Goal: Transaction & Acquisition: Book appointment/travel/reservation

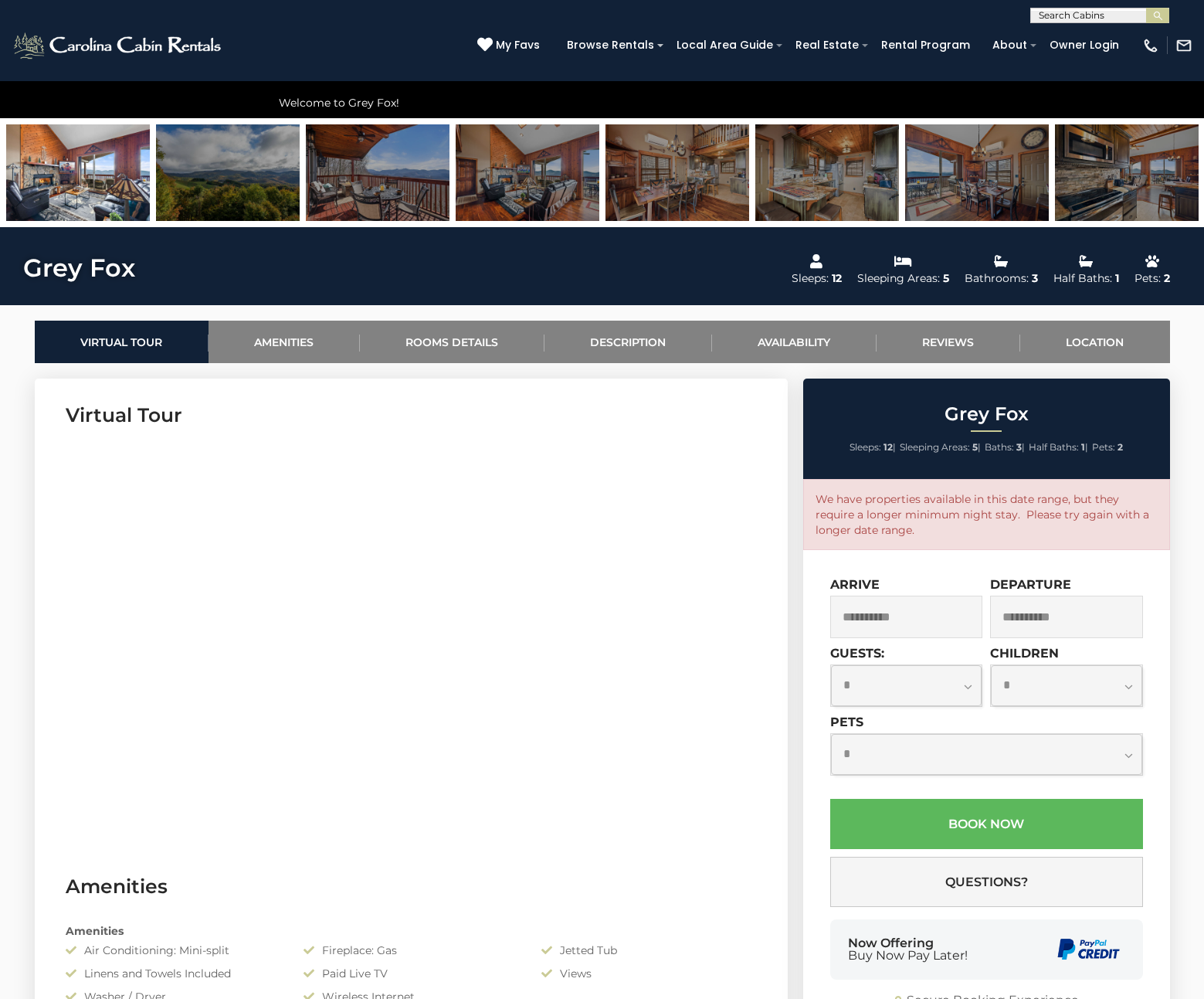
scroll to position [605, 0]
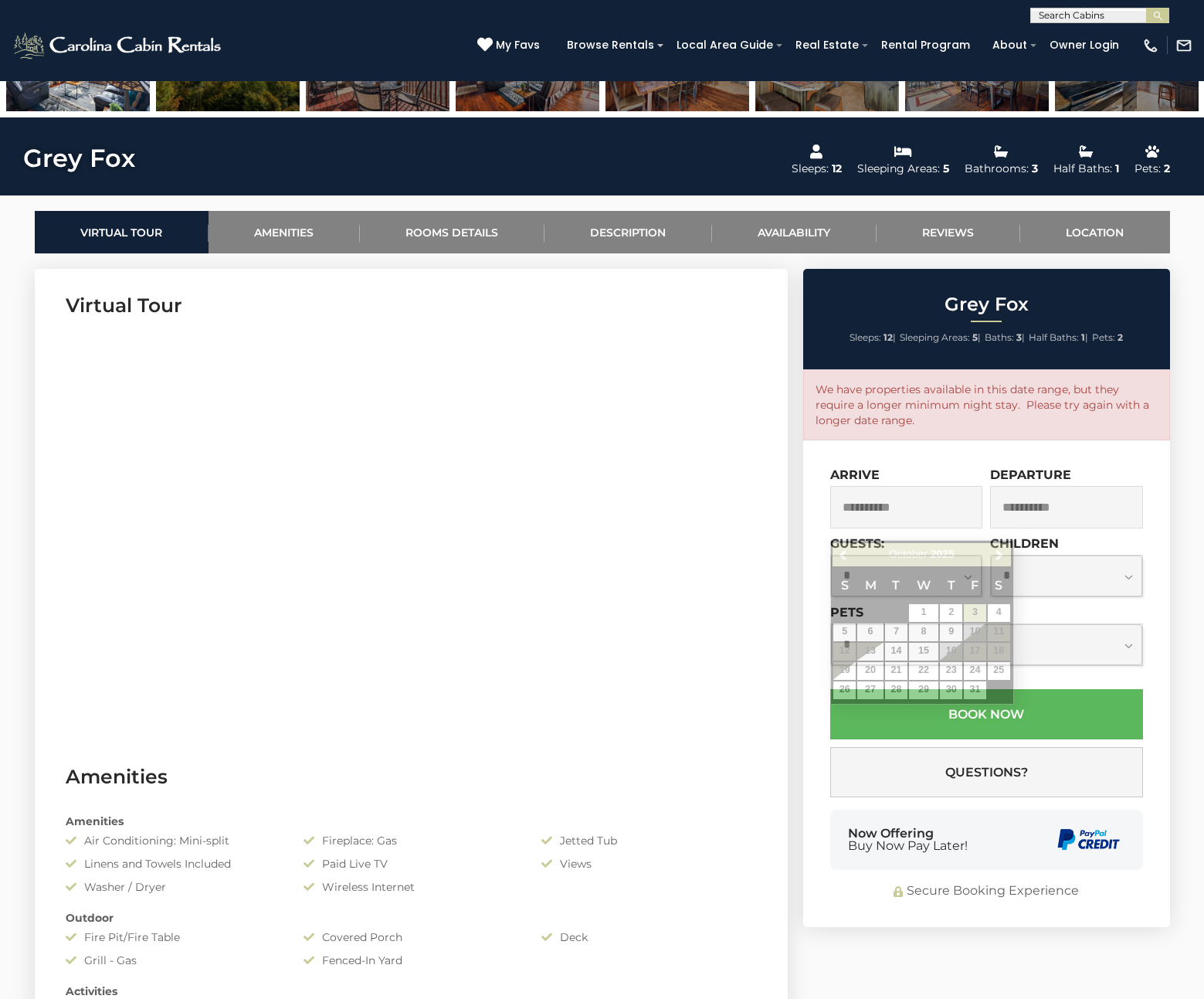
click at [893, 517] on input "**********" at bounding box center [906, 507] width 153 height 42
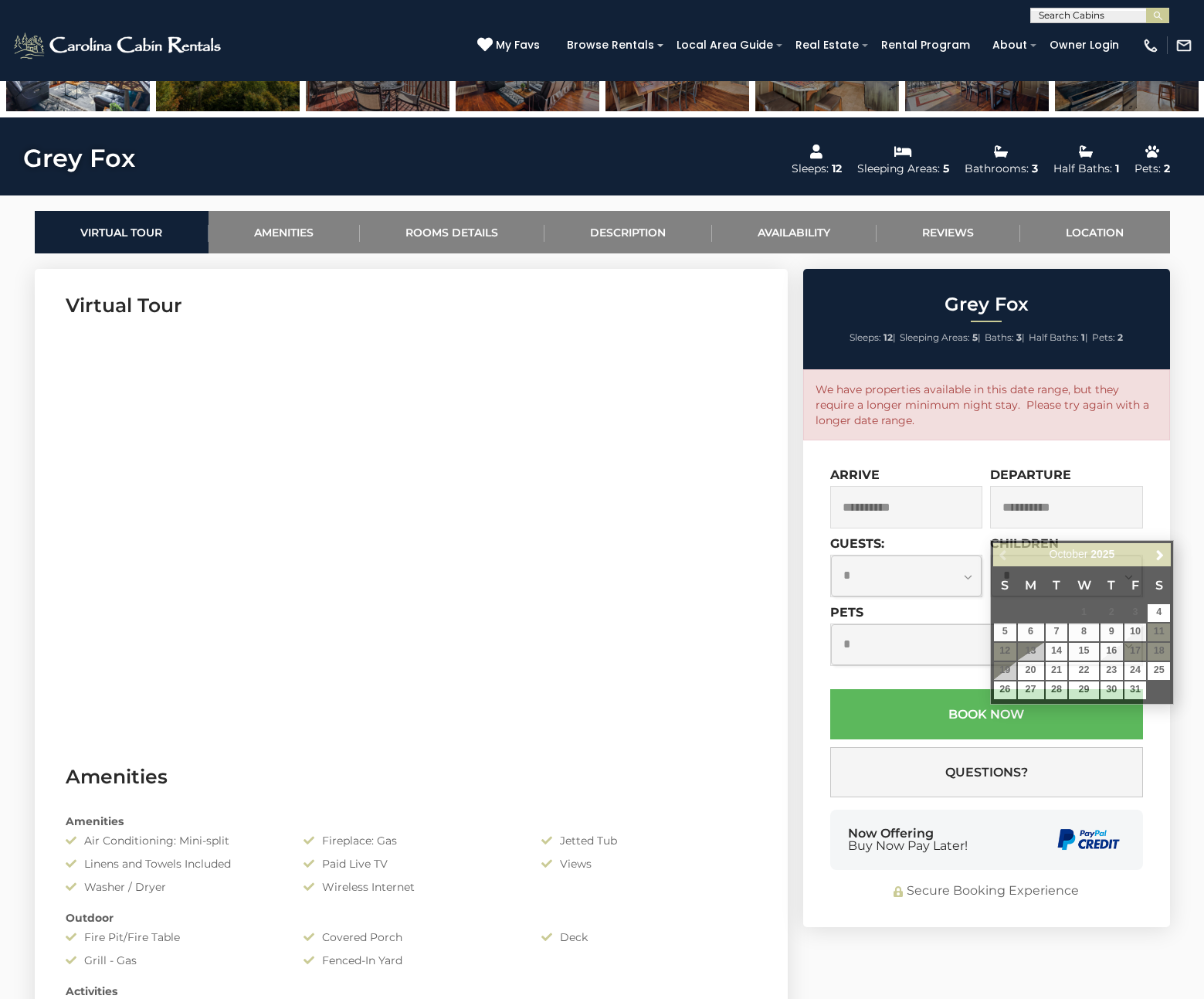
click at [849, 675] on span at bounding box center [845, 673] width 14 height 7
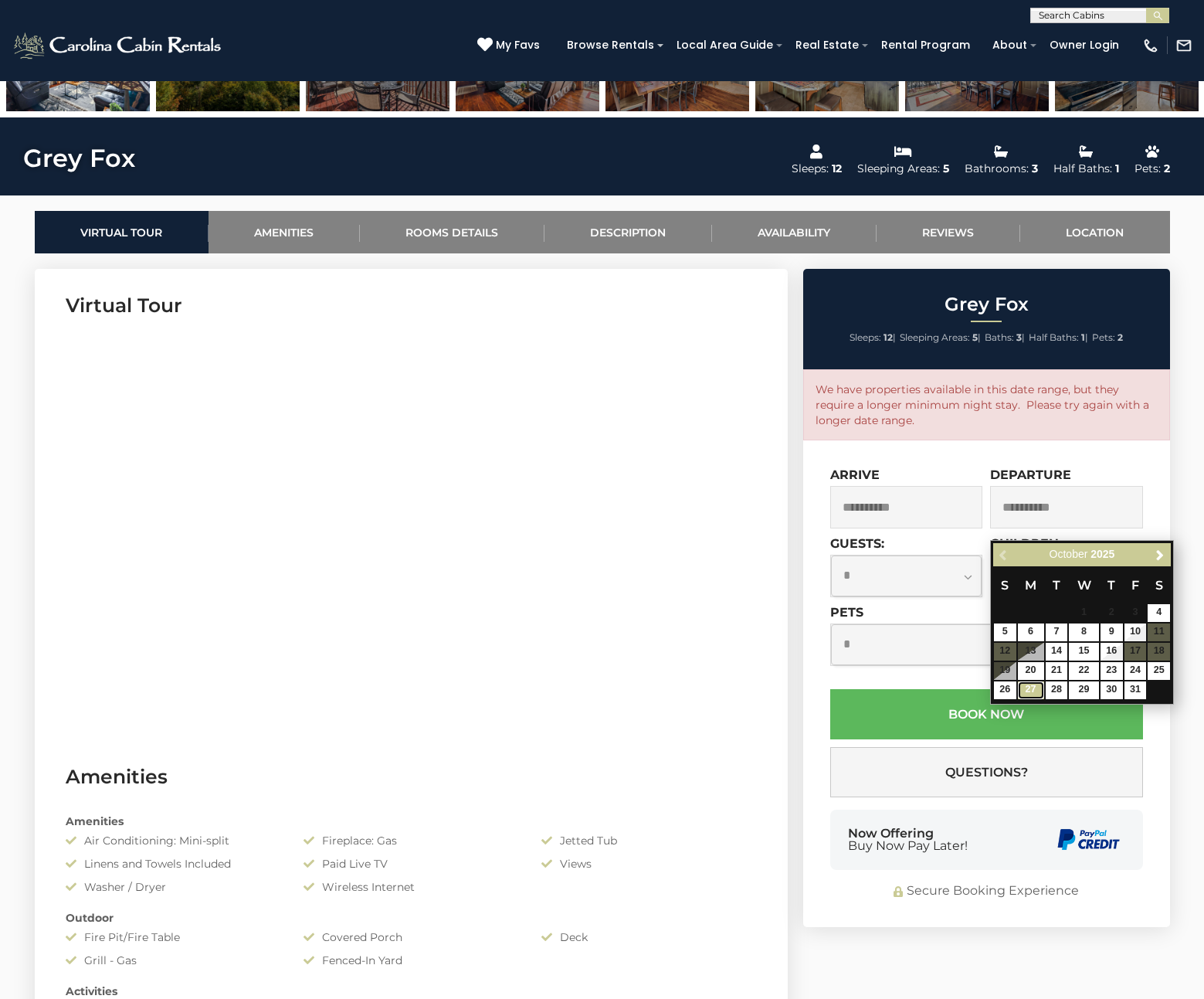
click at [1031, 688] on link "27" at bounding box center [1031, 689] width 26 height 17
type input "**********"
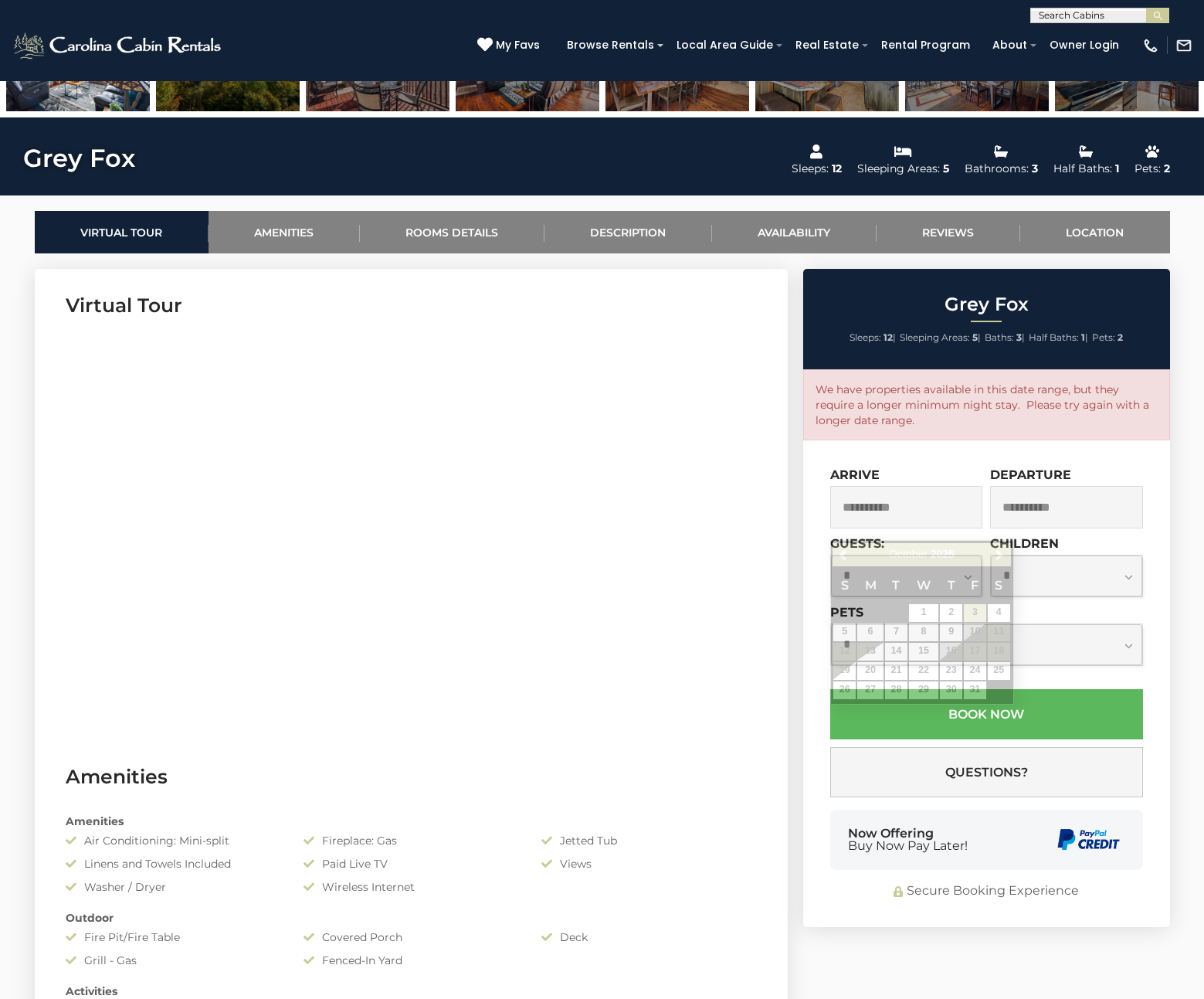
click at [903, 525] on input "**********" at bounding box center [906, 507] width 153 height 42
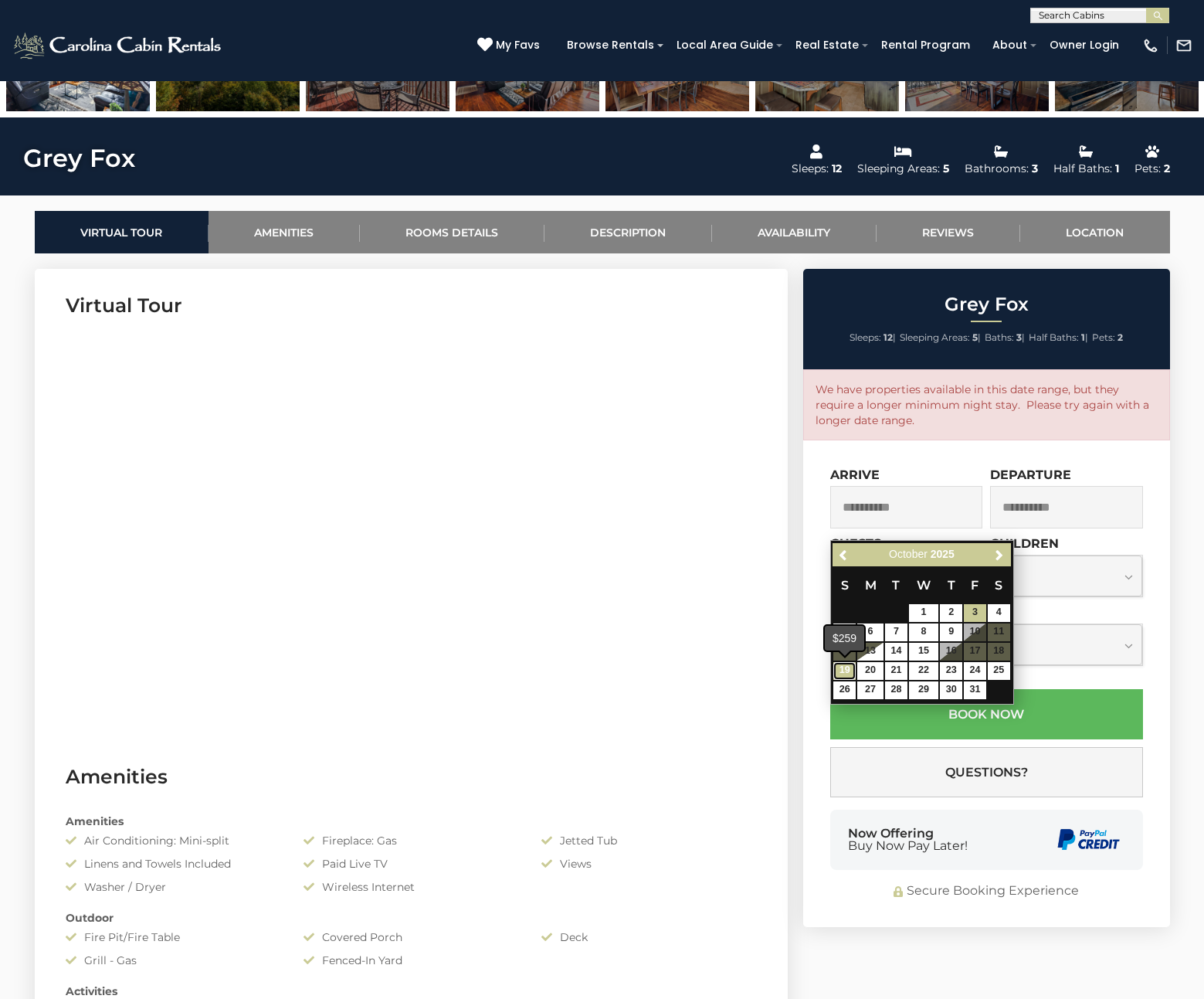
click at [843, 673] on link "19" at bounding box center [844, 670] width 22 height 17
type input "**********"
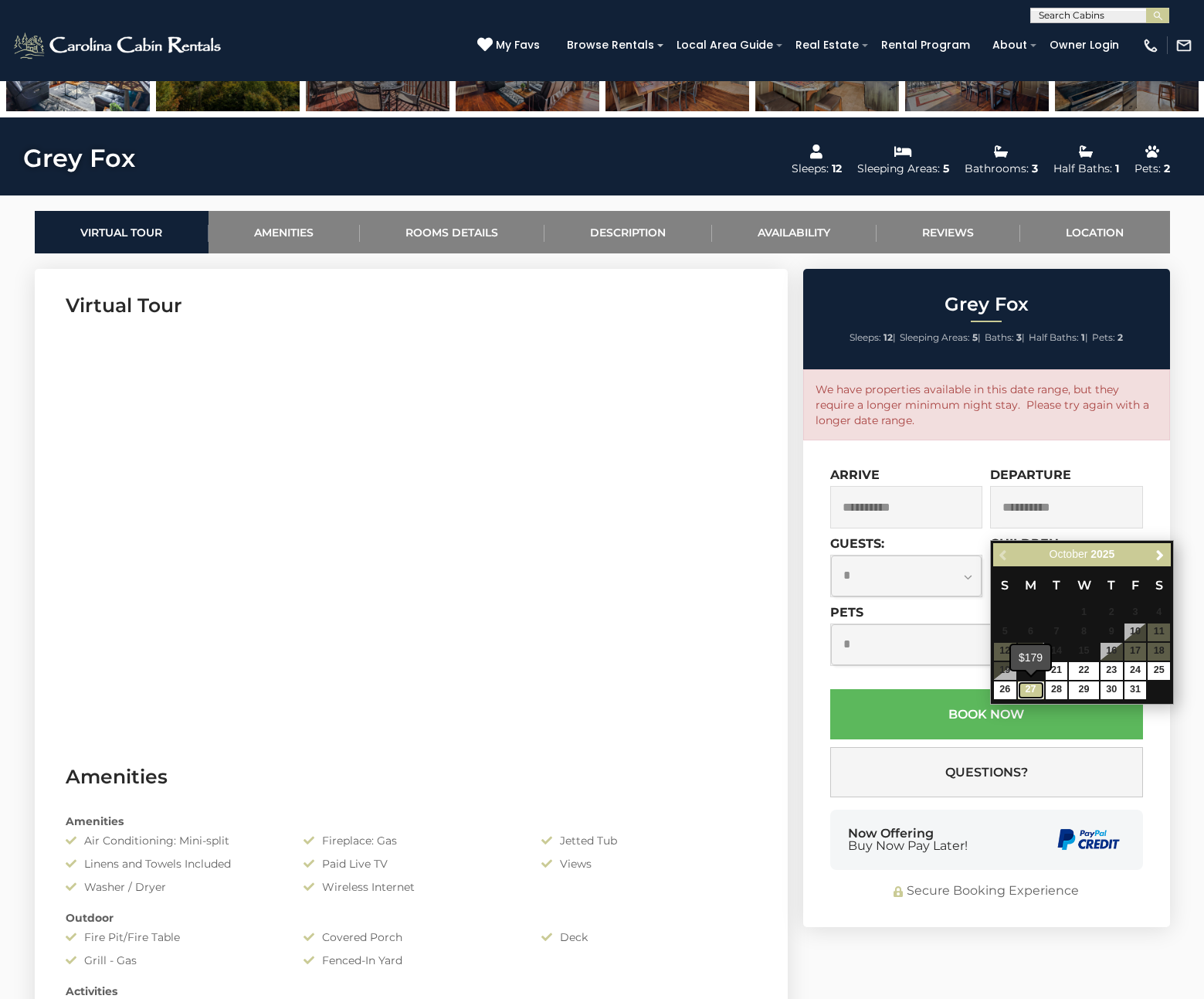
click at [1025, 693] on link "27" at bounding box center [1031, 689] width 26 height 17
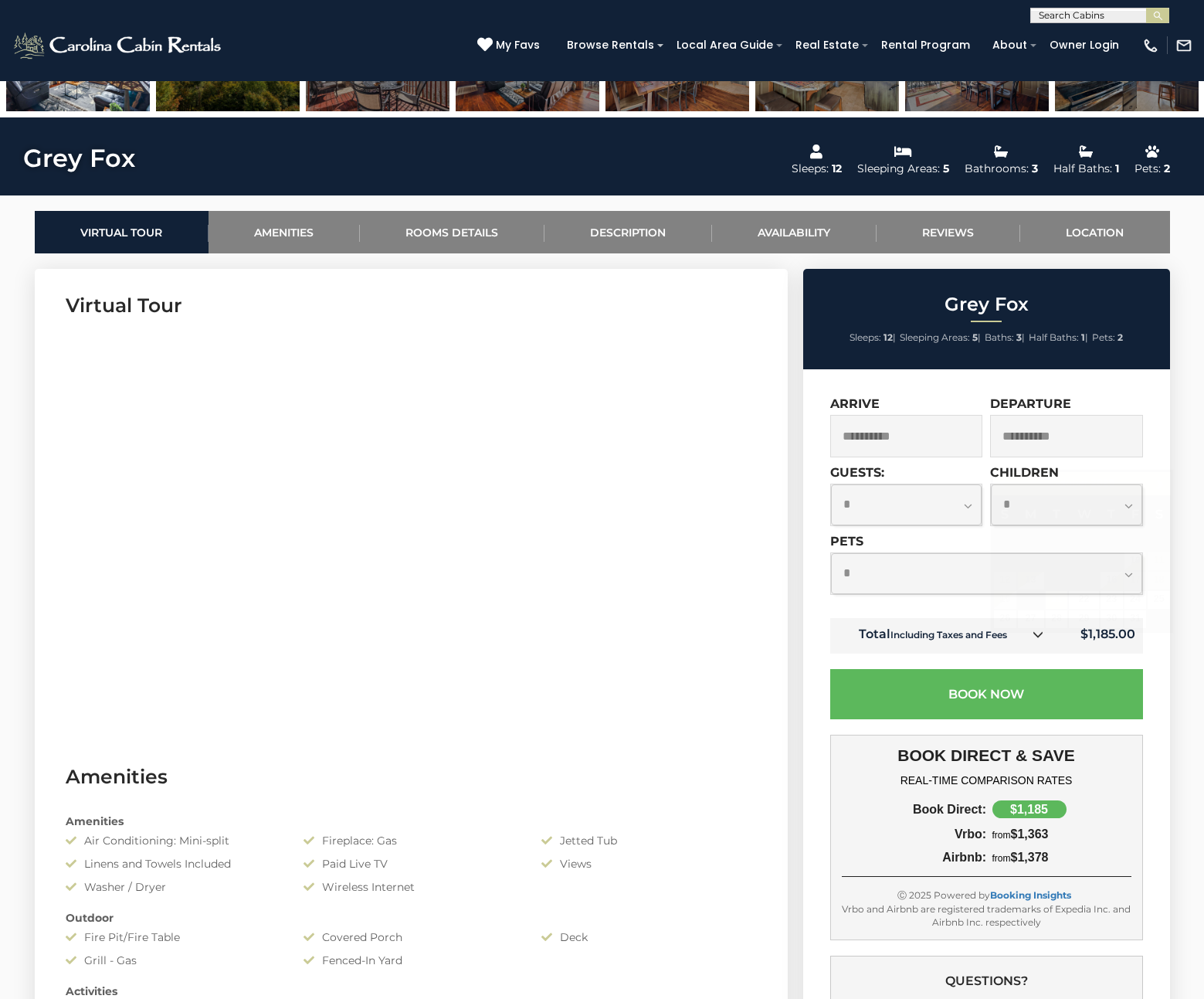
click at [1045, 447] on input "**********" at bounding box center [1066, 436] width 153 height 42
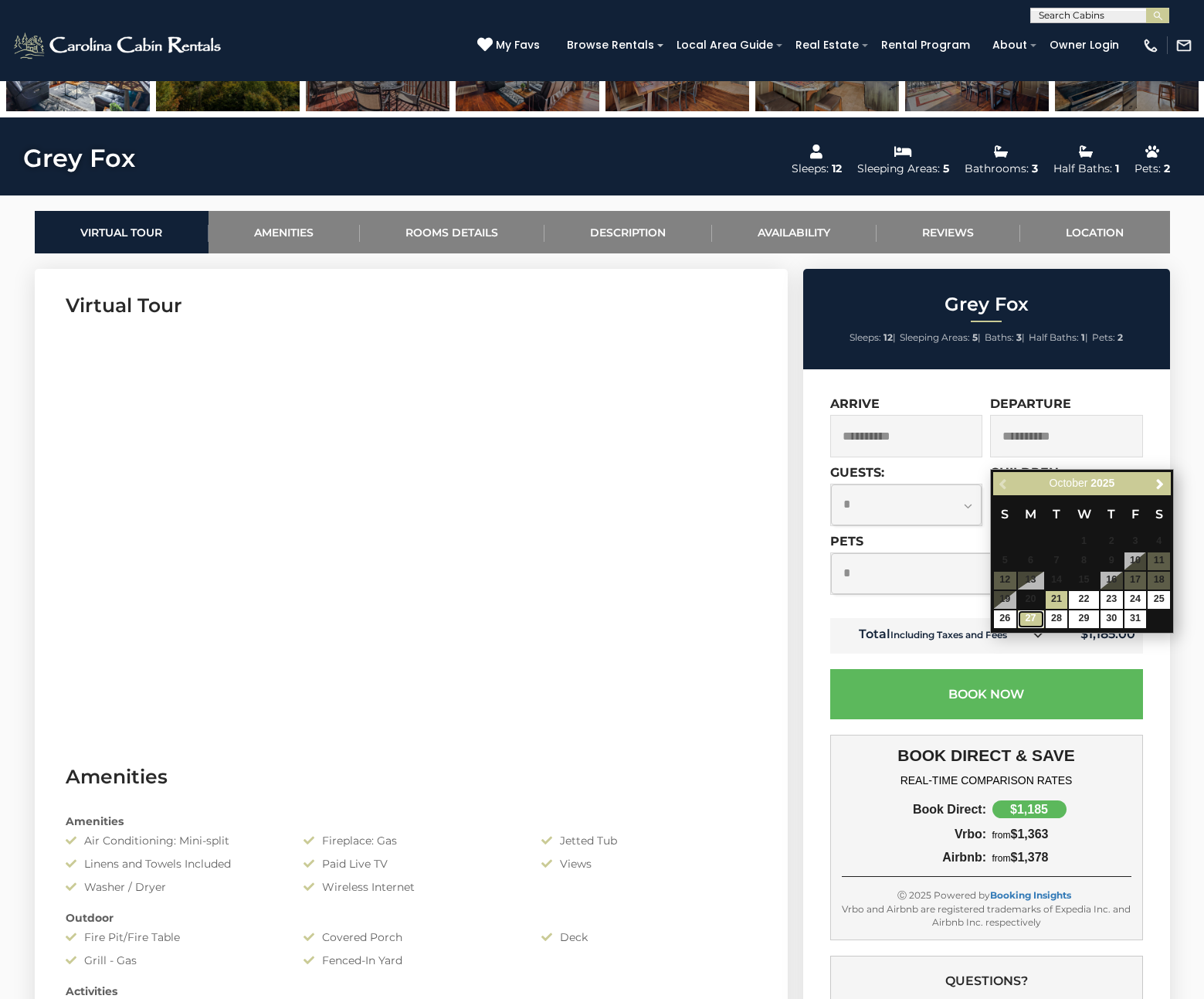
click at [1027, 620] on link "27" at bounding box center [1031, 619] width 26 height 17
type input "**********"
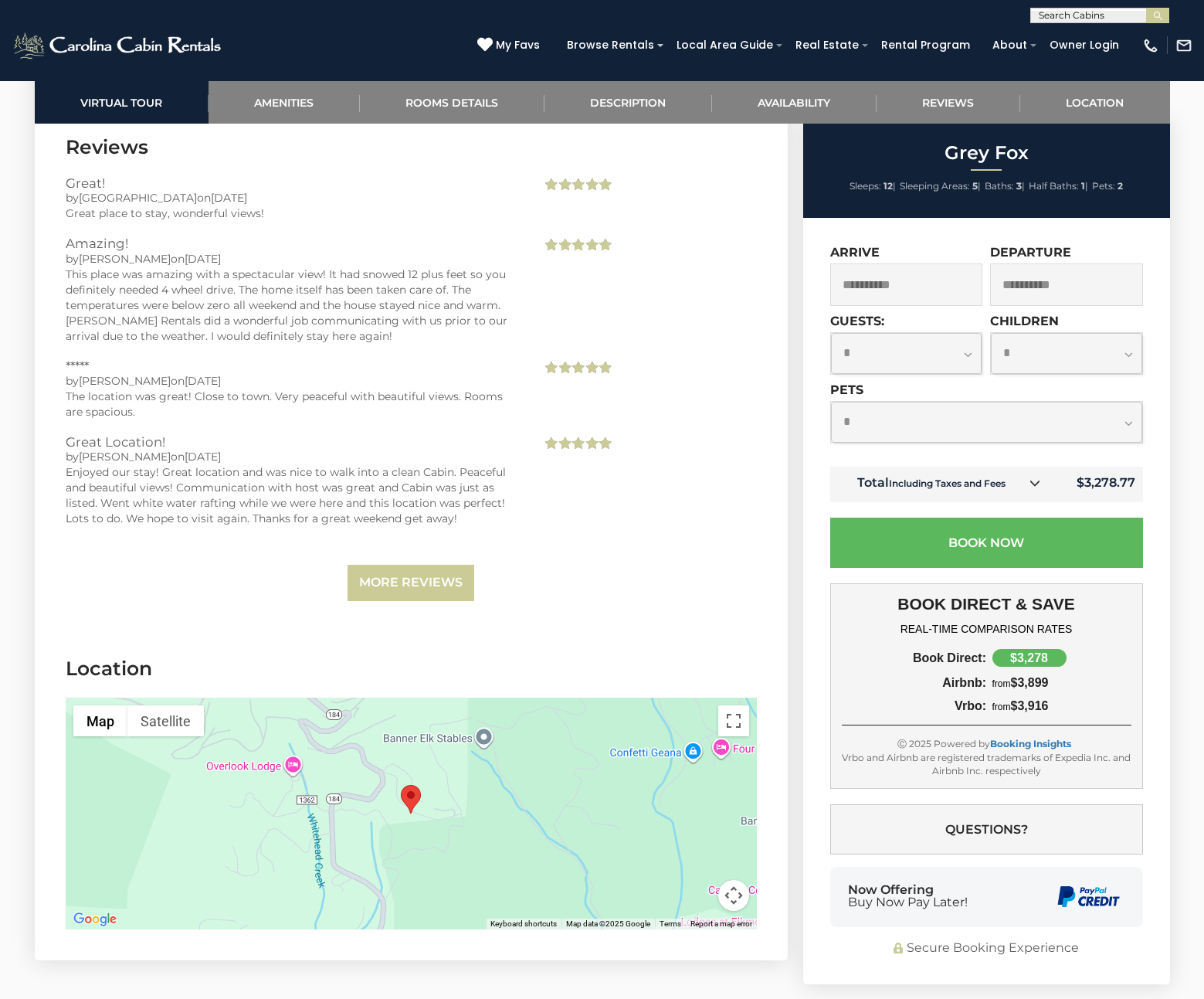
scroll to position [3410, 0]
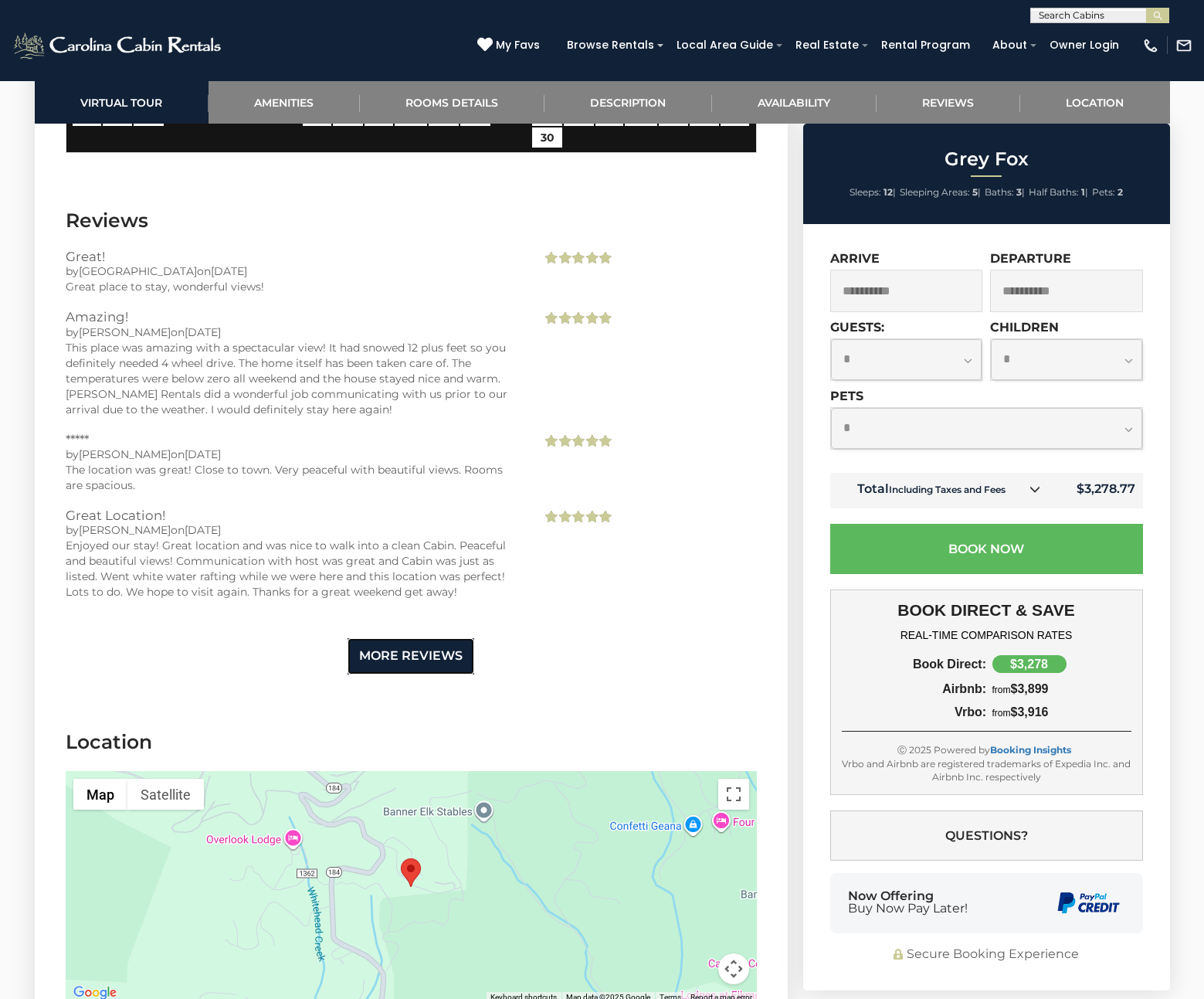
click at [407, 638] on link "More Reviews" at bounding box center [411, 656] width 127 height 36
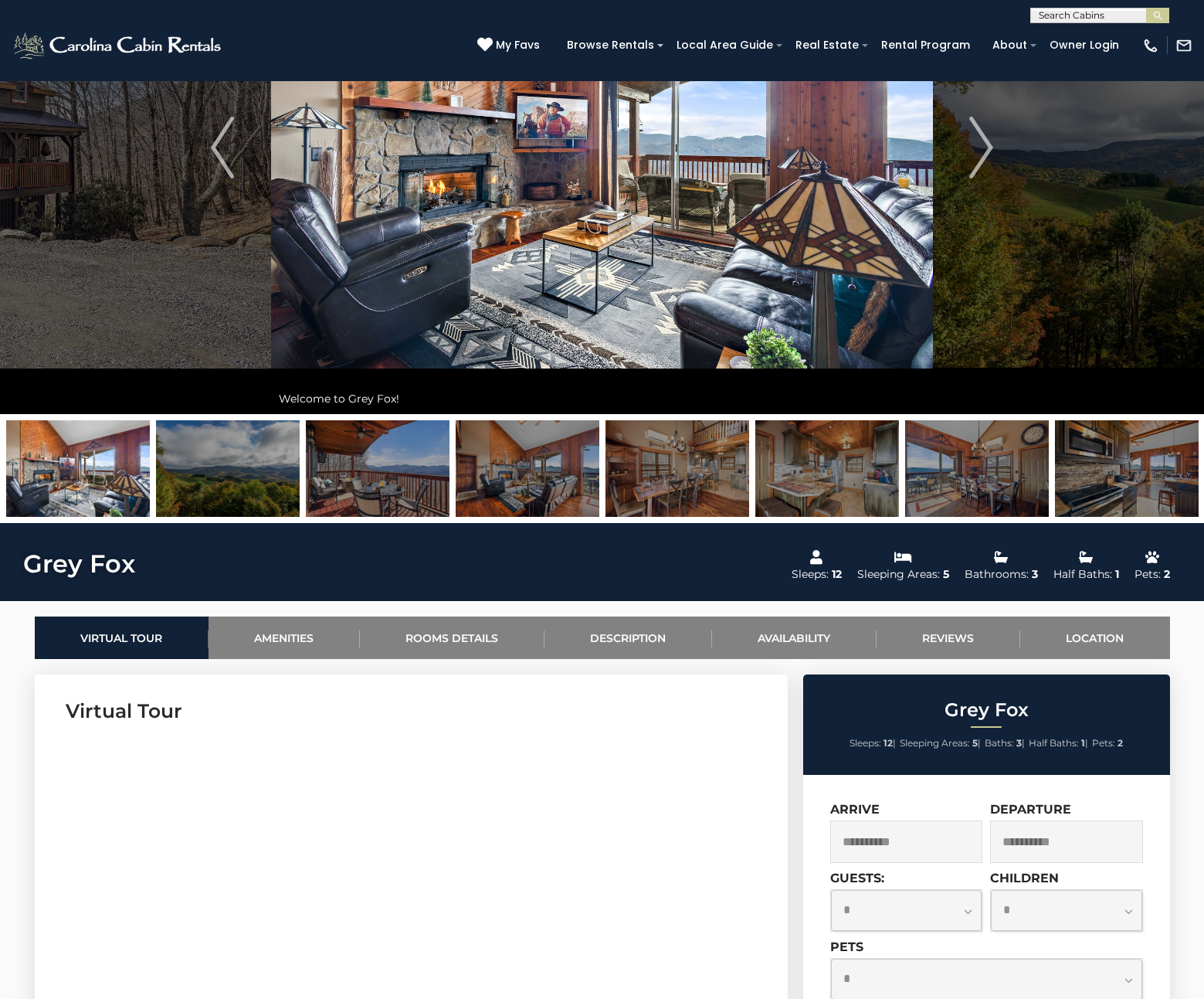
scroll to position [201, 0]
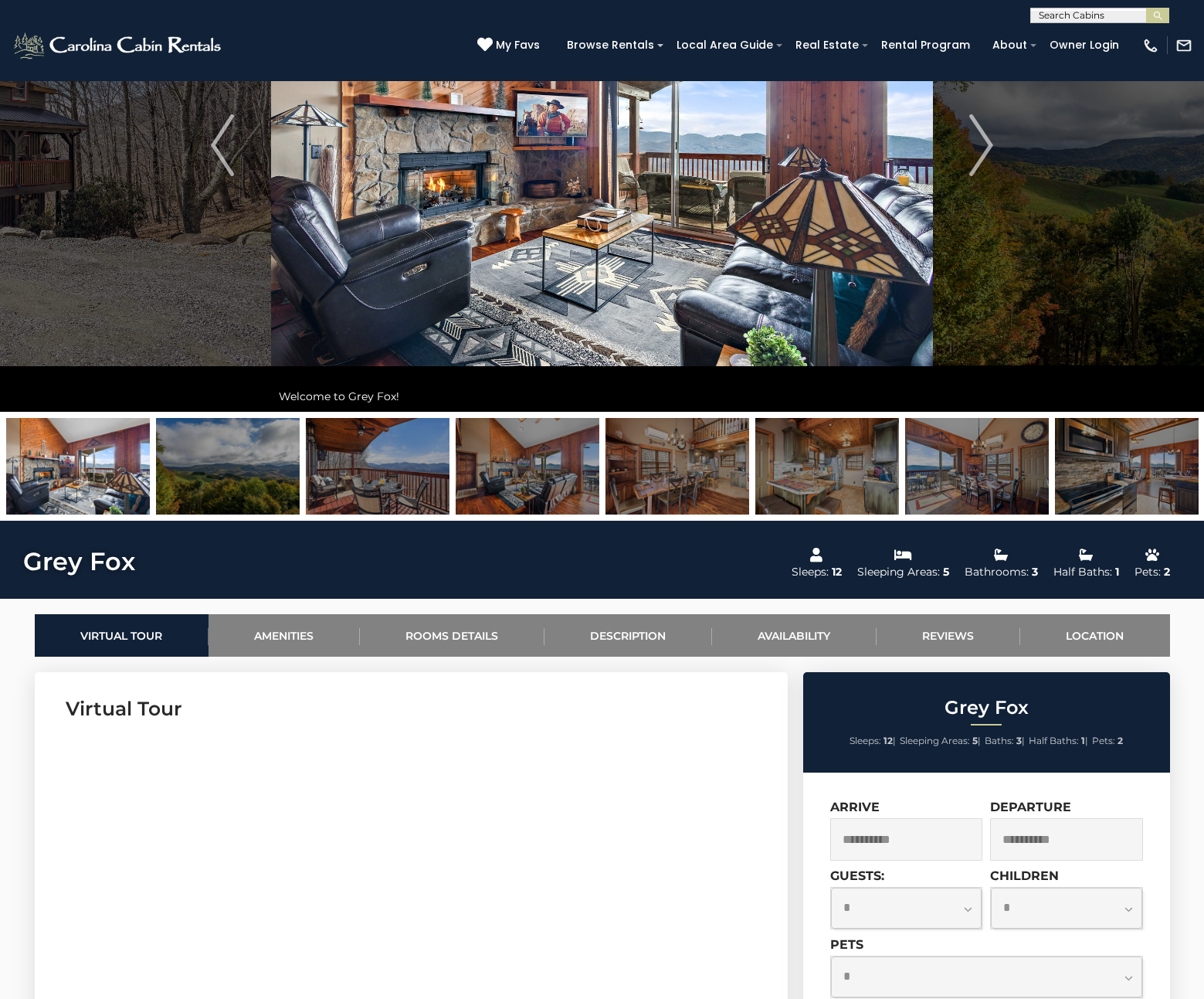
click at [223, 487] on img at bounding box center [227, 466] width 143 height 97
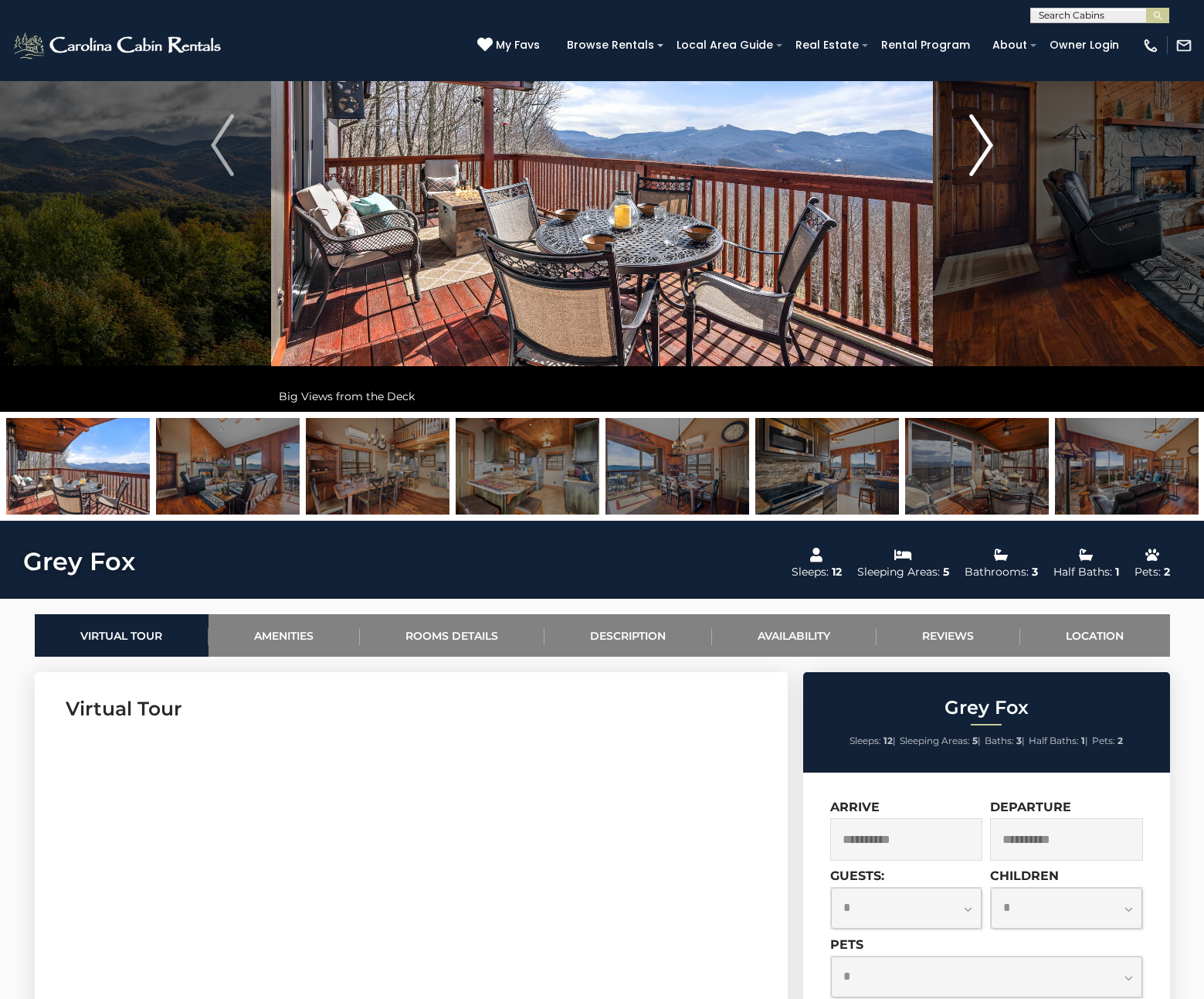
click at [961, 158] on button "Next" at bounding box center [980, 145] width 97 height 533
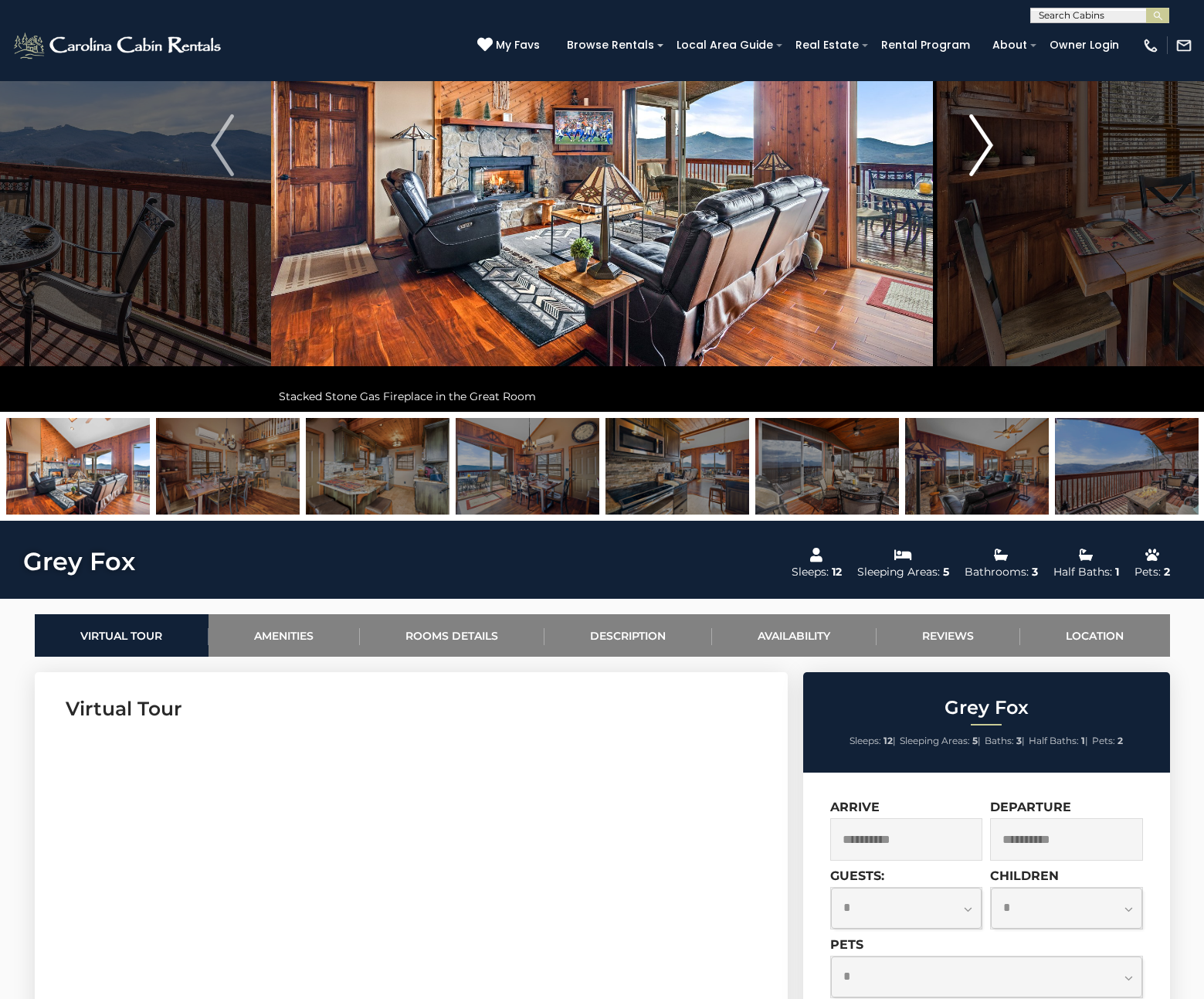
click at [966, 161] on button "Next" at bounding box center [980, 145] width 97 height 533
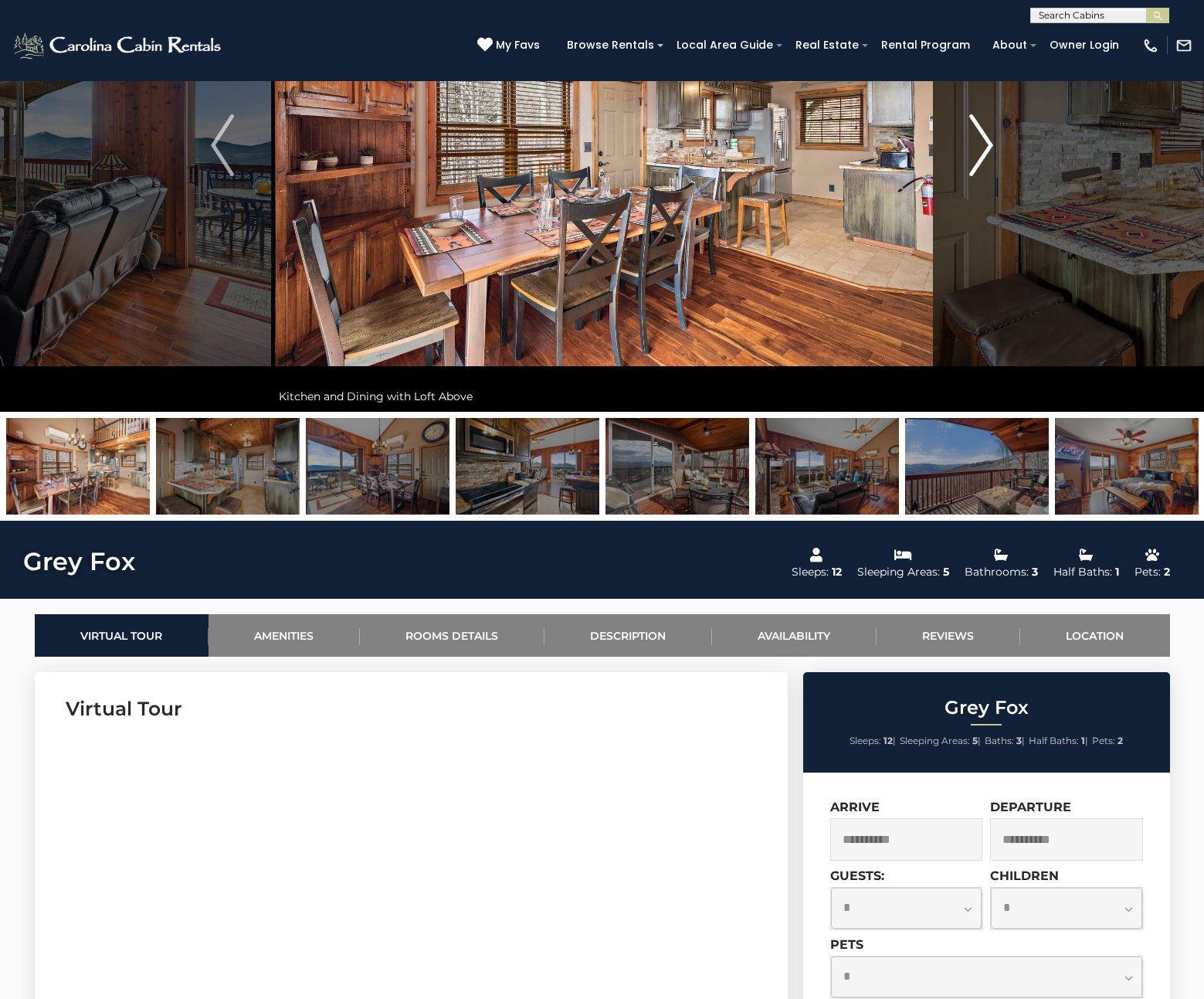
click at [966, 162] on button "Next" at bounding box center [980, 145] width 97 height 533
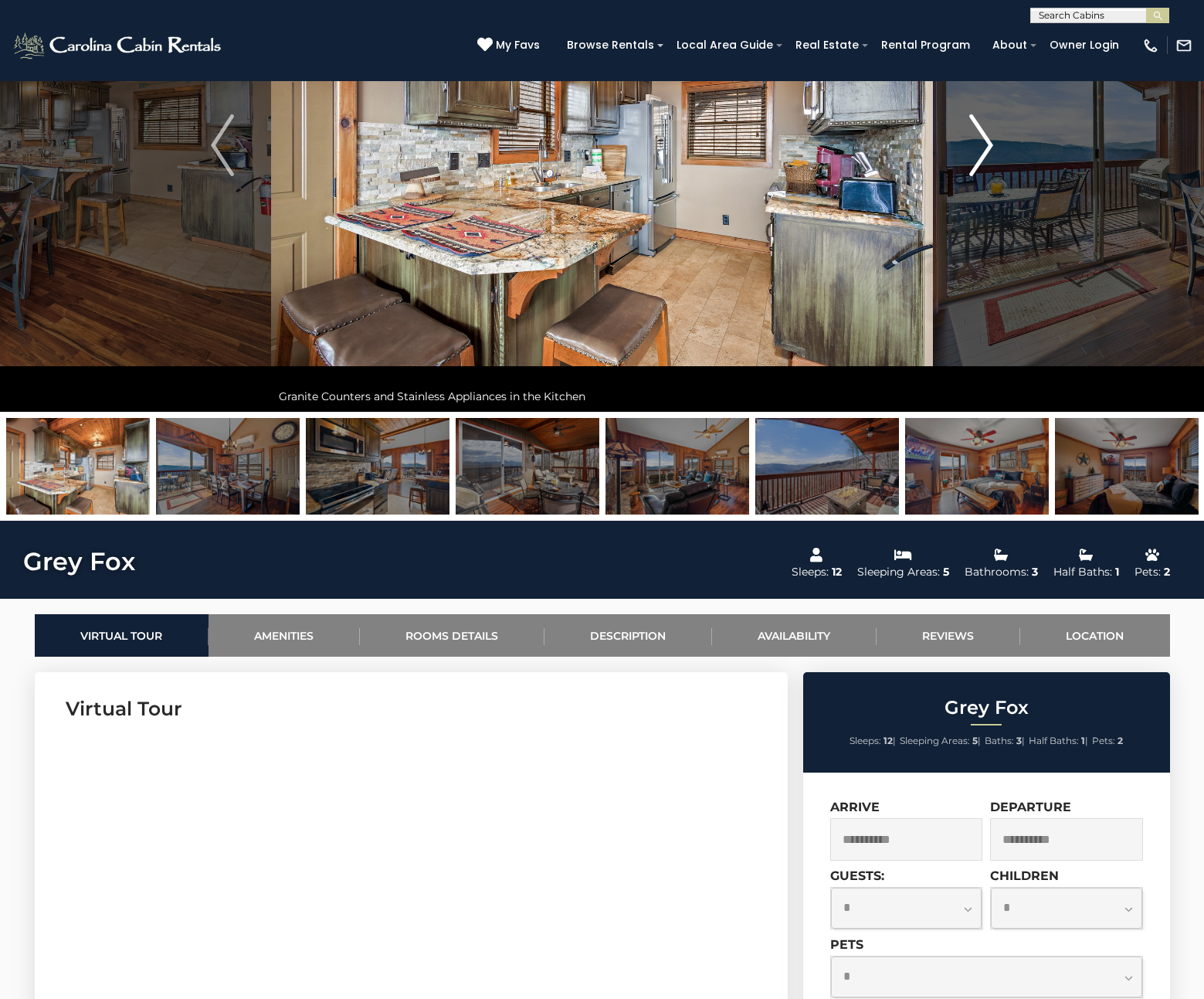
click at [966, 164] on button "Next" at bounding box center [980, 145] width 97 height 533
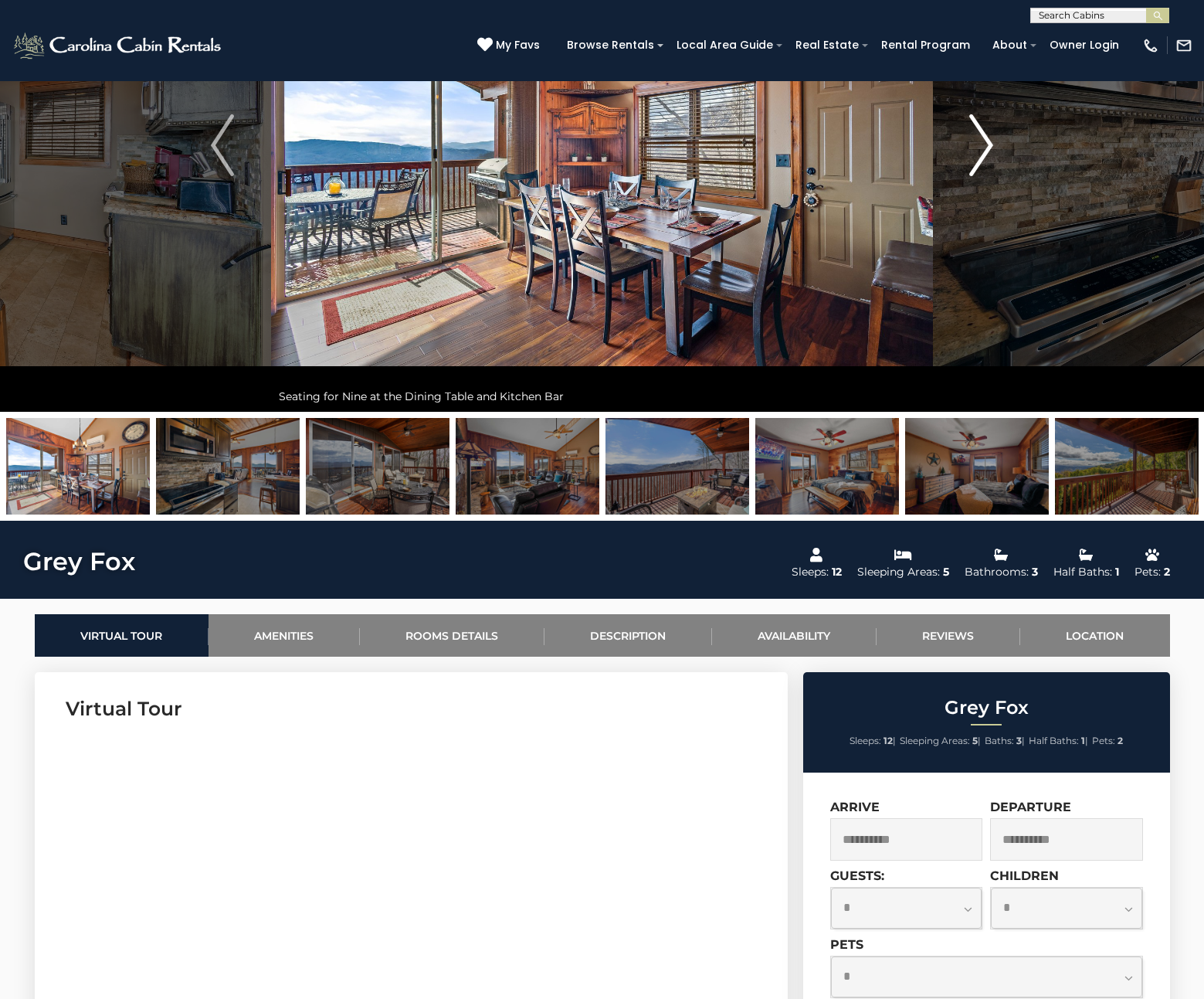
click at [966, 165] on button "Next" at bounding box center [980, 145] width 97 height 533
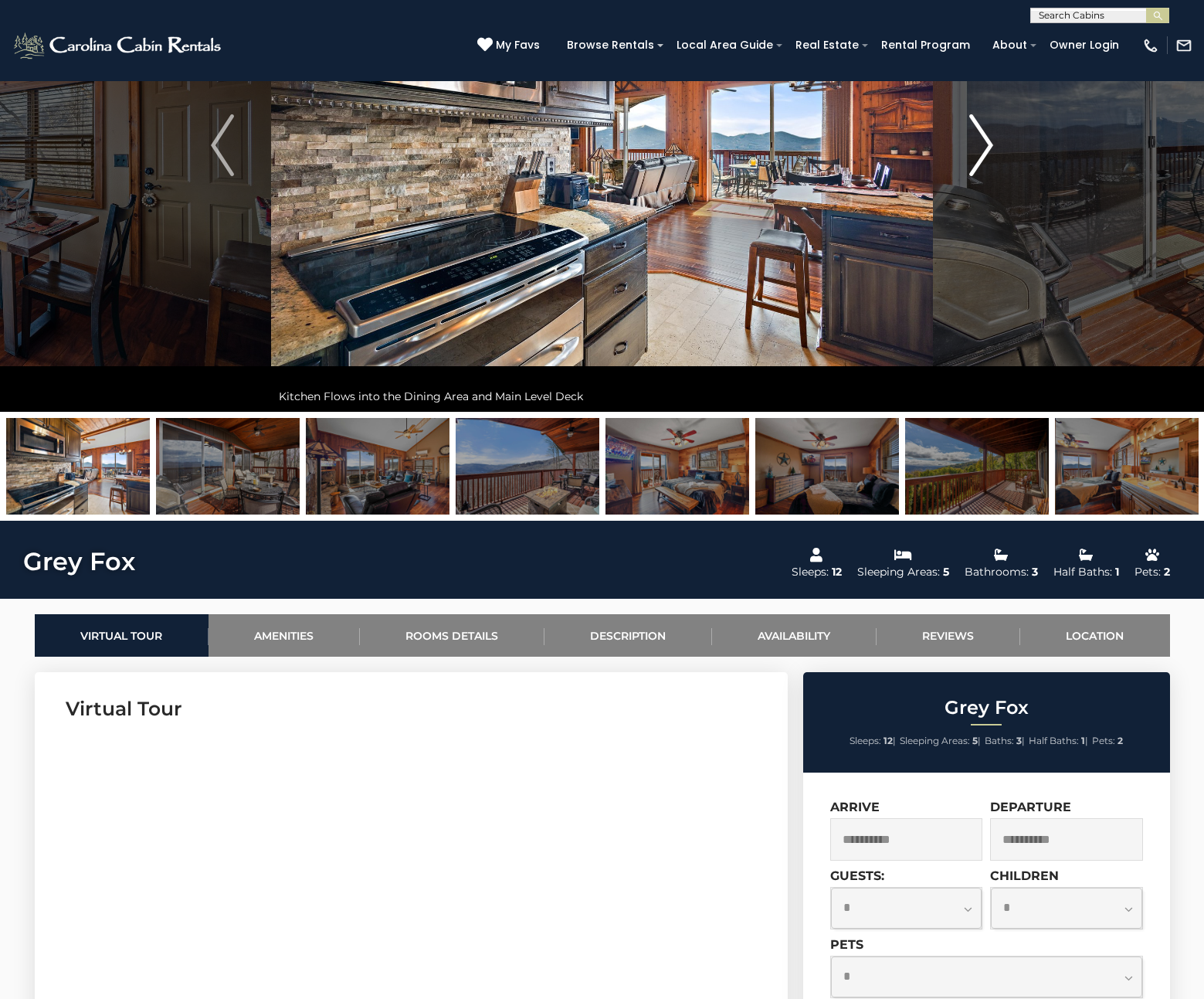
click at [966, 166] on button "Next" at bounding box center [980, 145] width 97 height 533
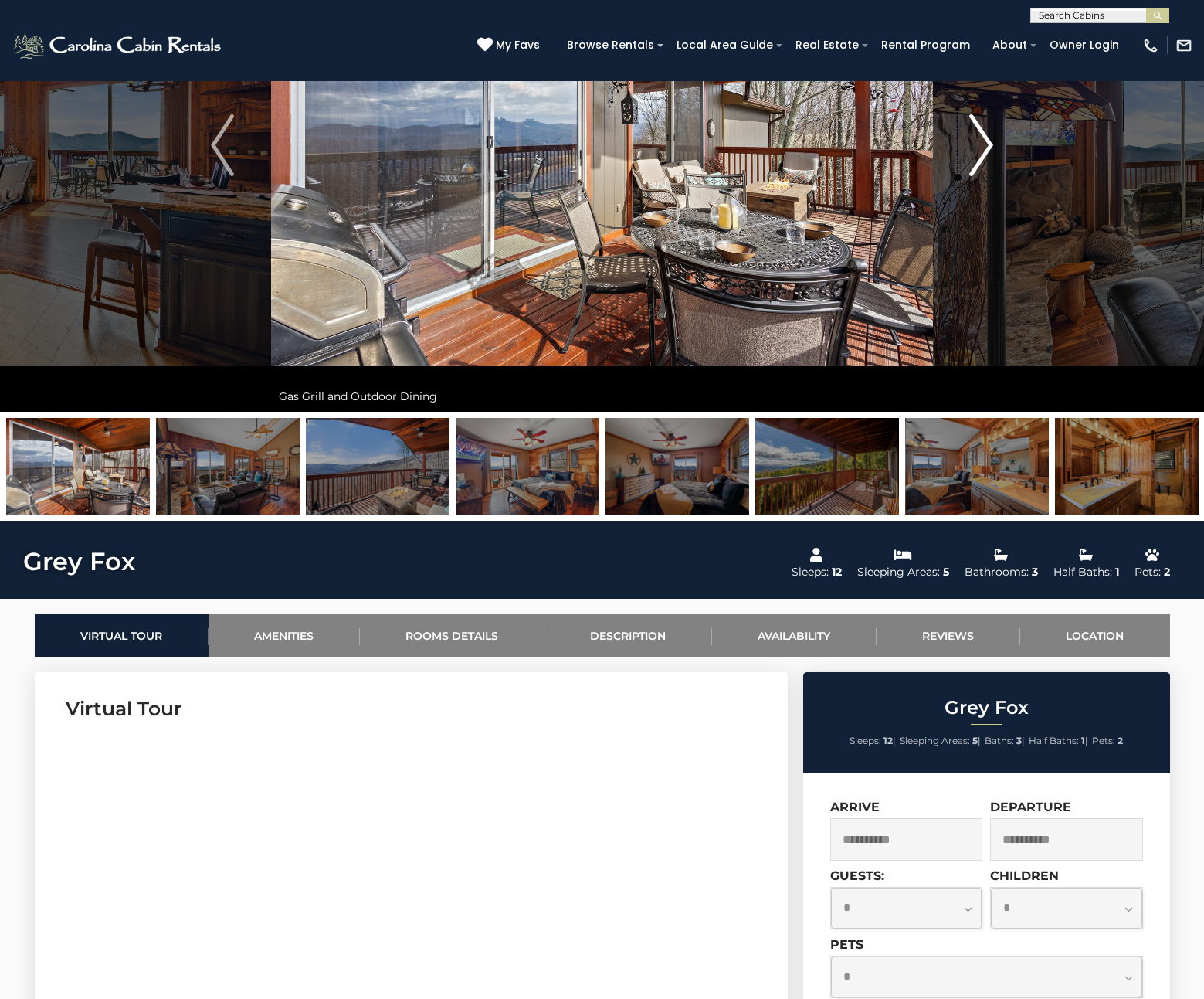
click at [966, 166] on button "Next" at bounding box center [980, 145] width 97 height 533
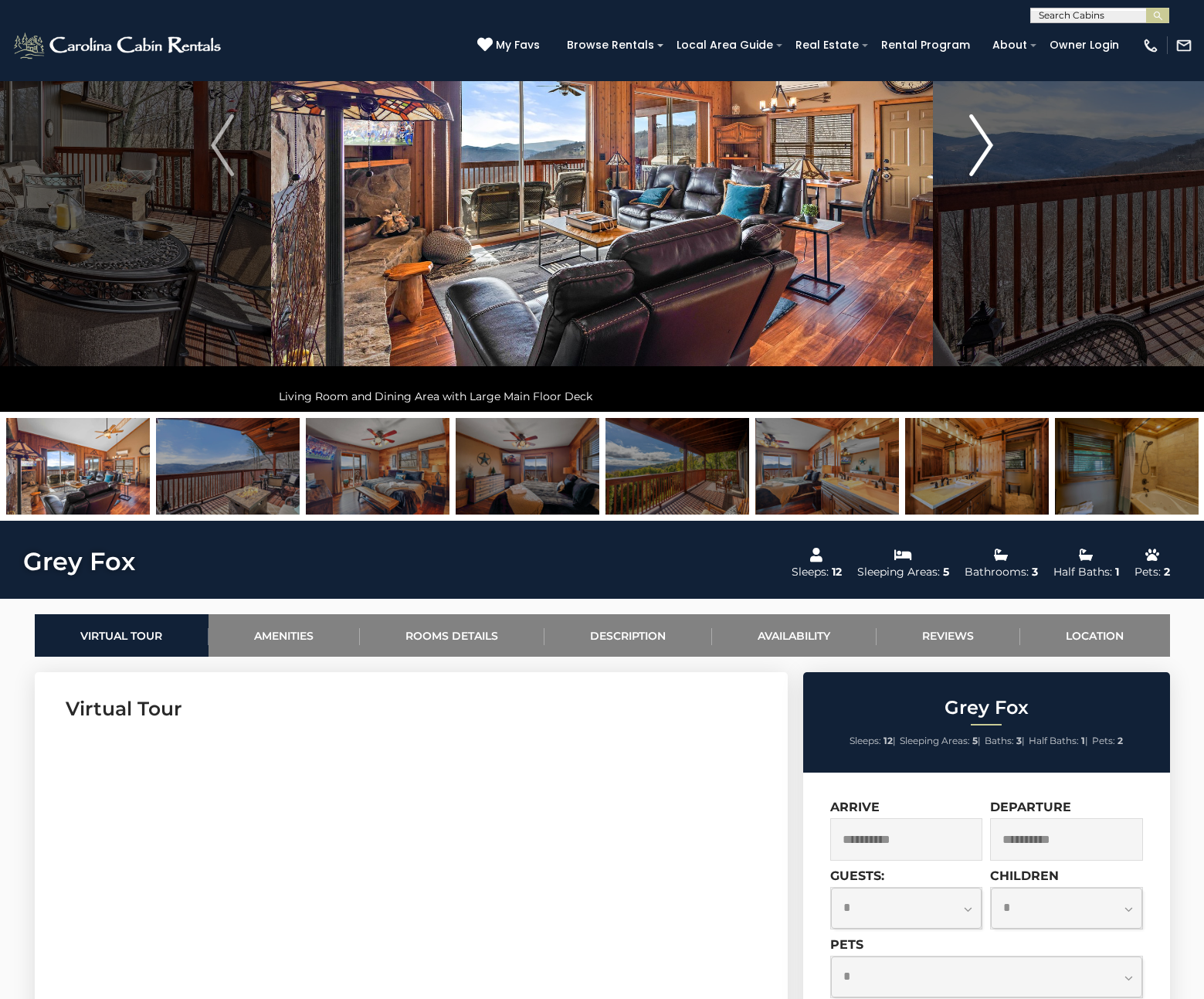
click at [966, 167] on button "Next" at bounding box center [980, 145] width 97 height 533
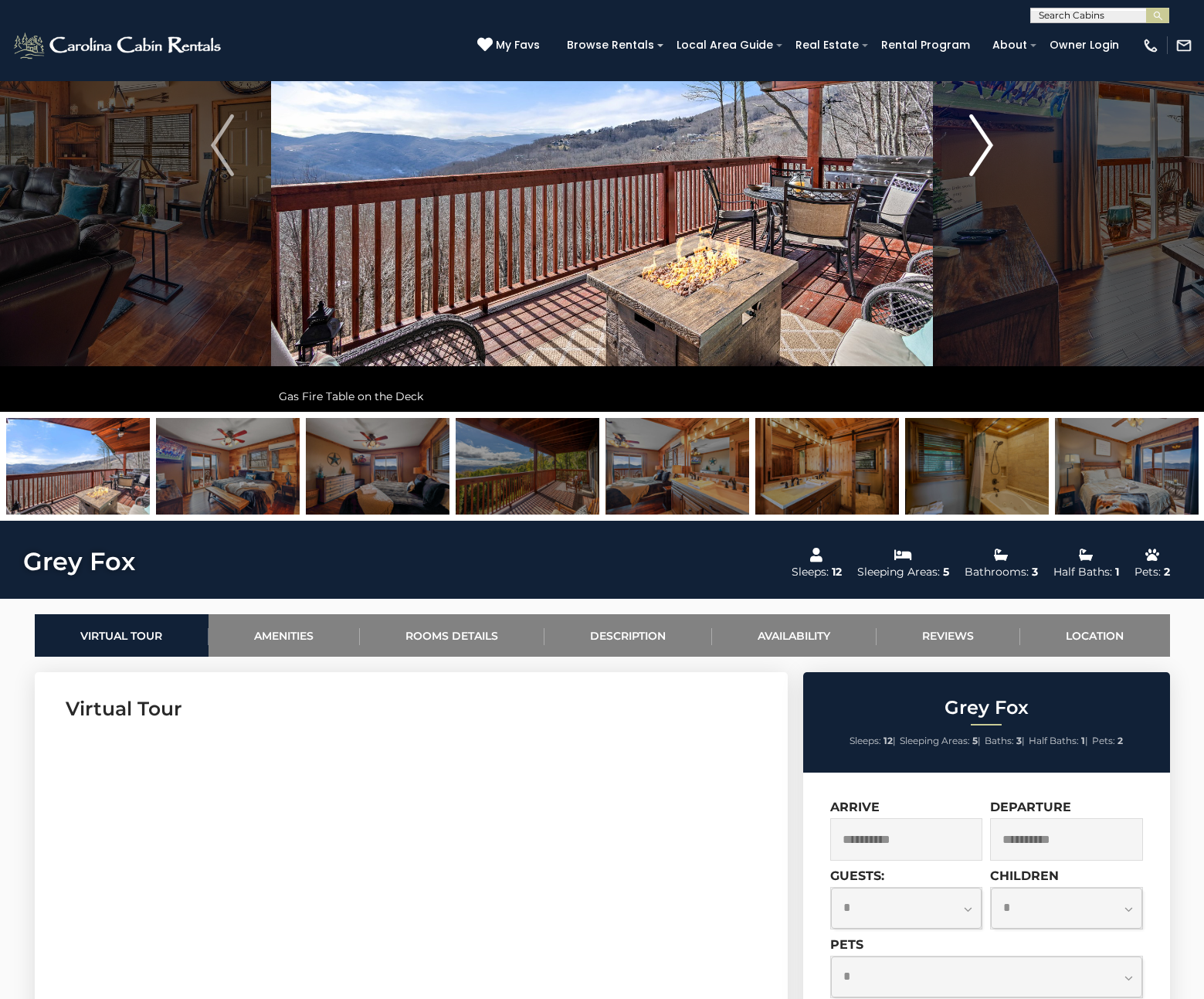
click at [966, 168] on button "Next" at bounding box center [980, 145] width 97 height 533
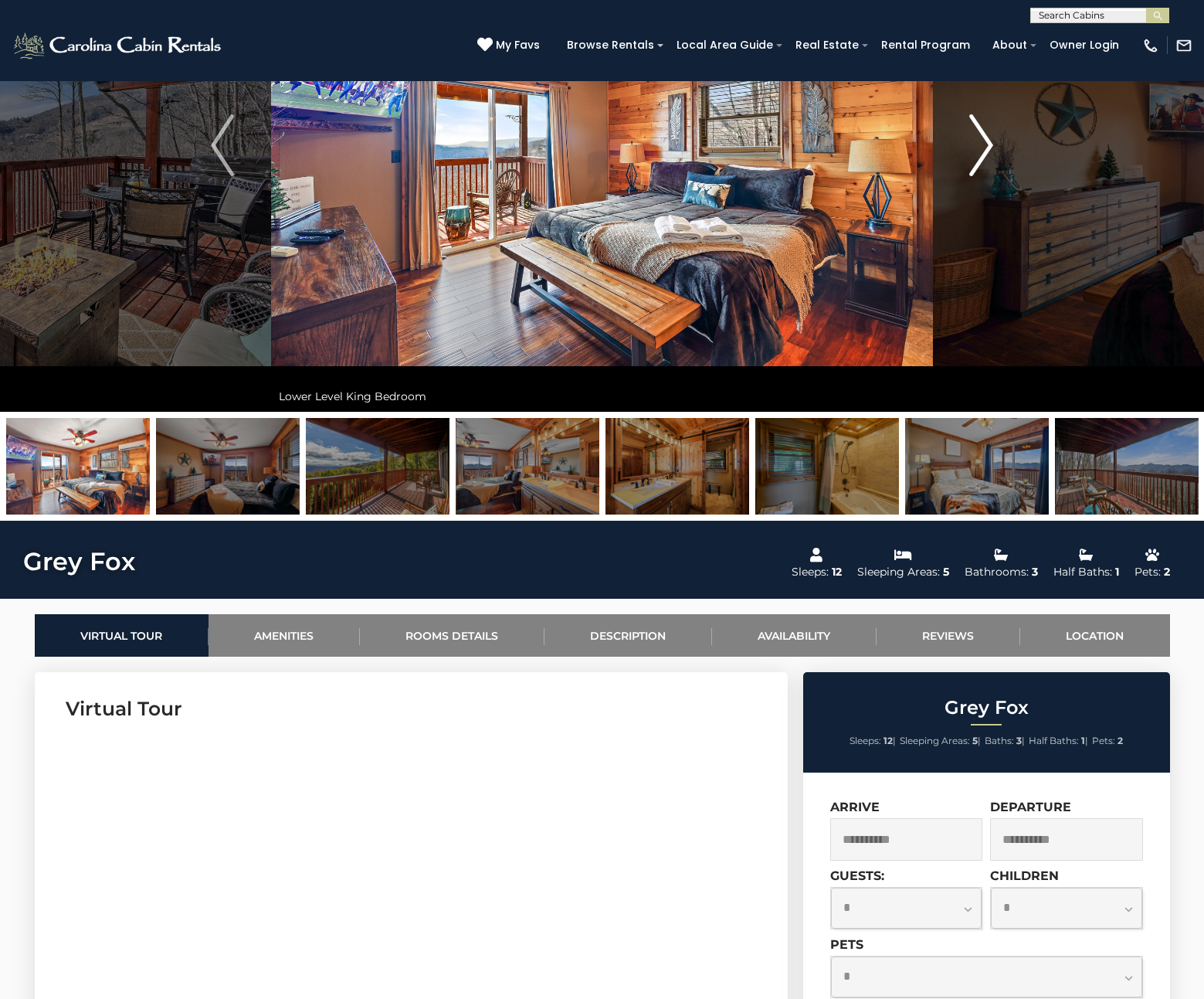
click at [966, 171] on button "Next" at bounding box center [980, 145] width 97 height 533
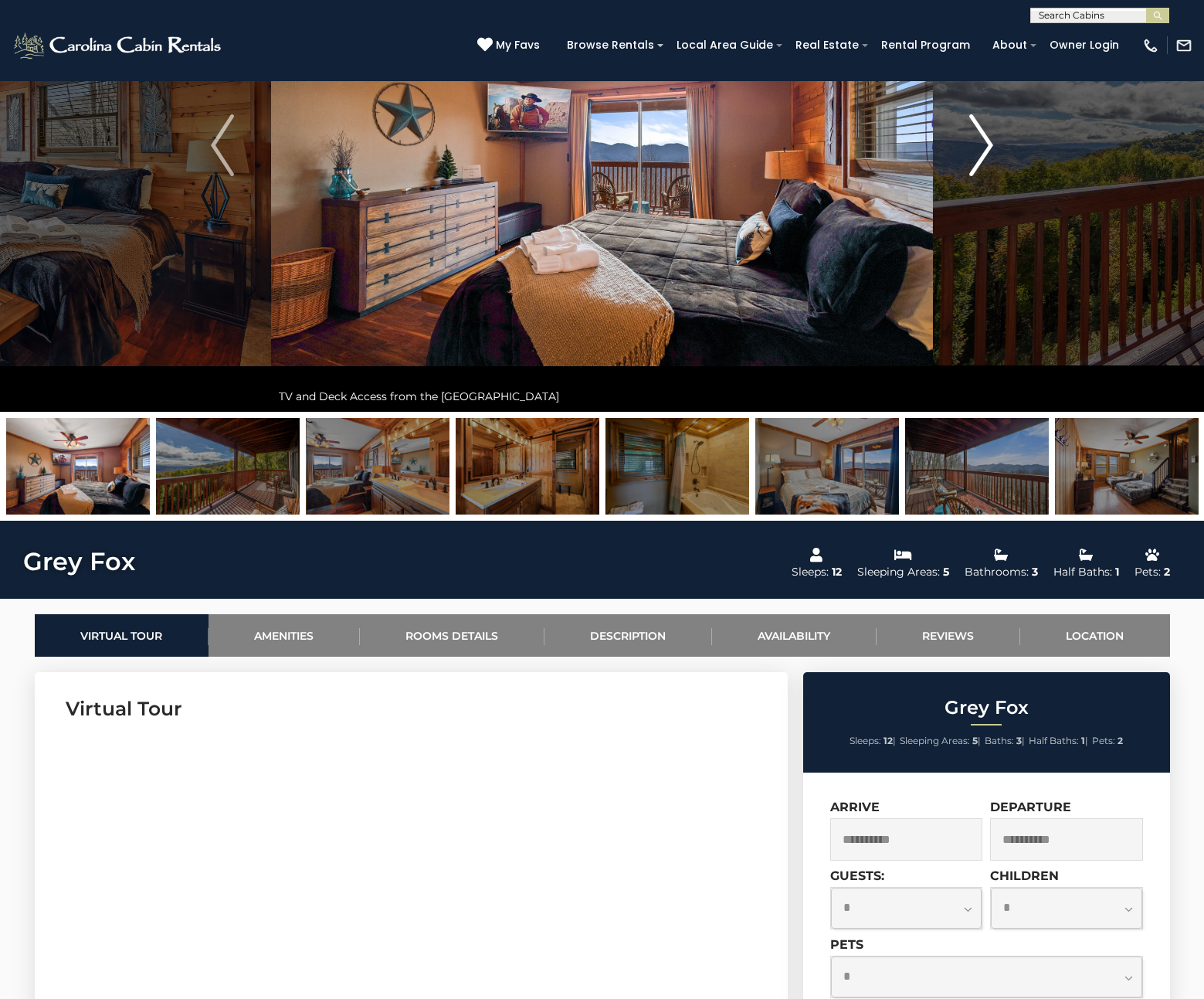
click at [966, 171] on button "Next" at bounding box center [980, 145] width 97 height 533
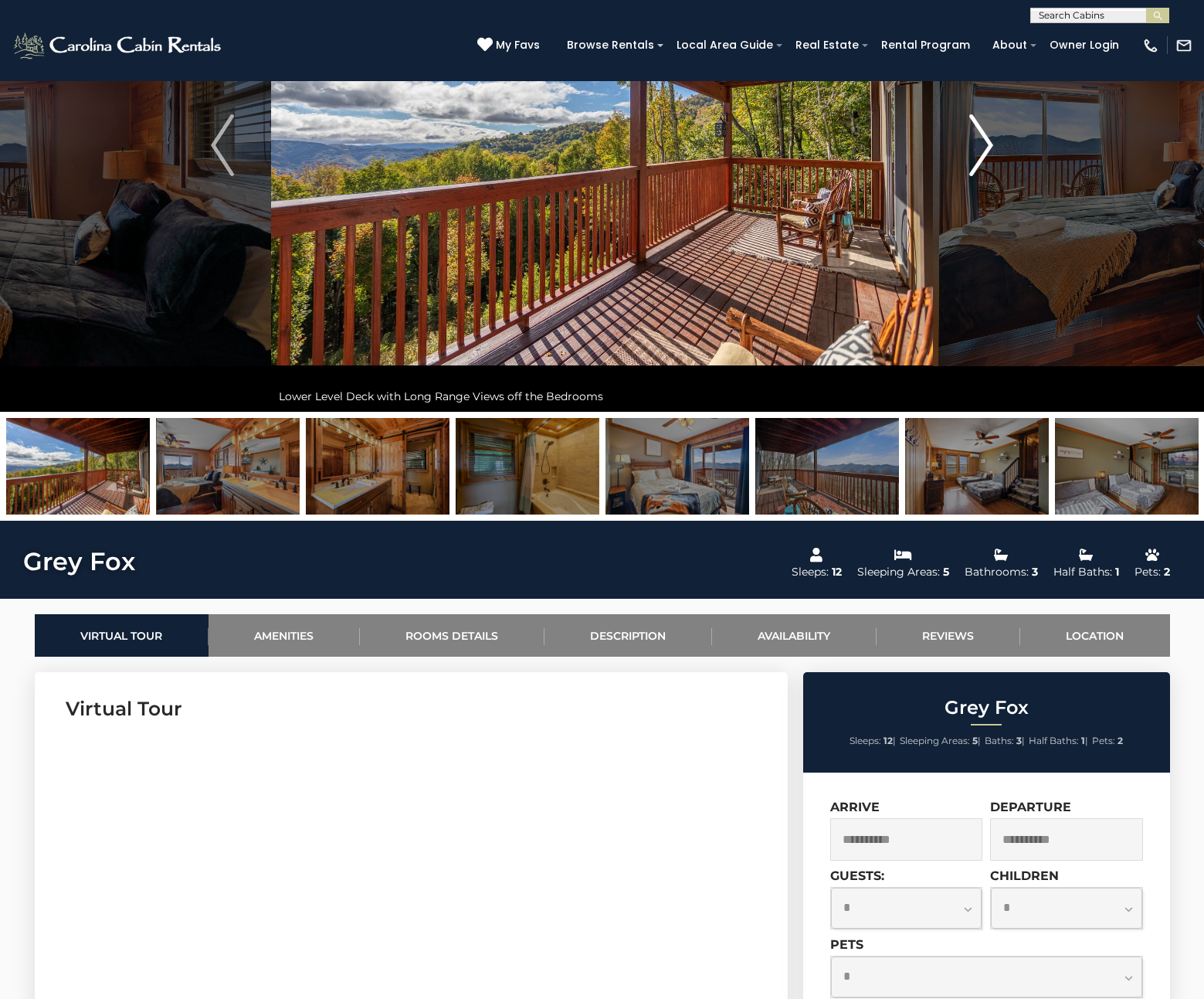
click at [965, 175] on button "Next" at bounding box center [980, 145] width 97 height 533
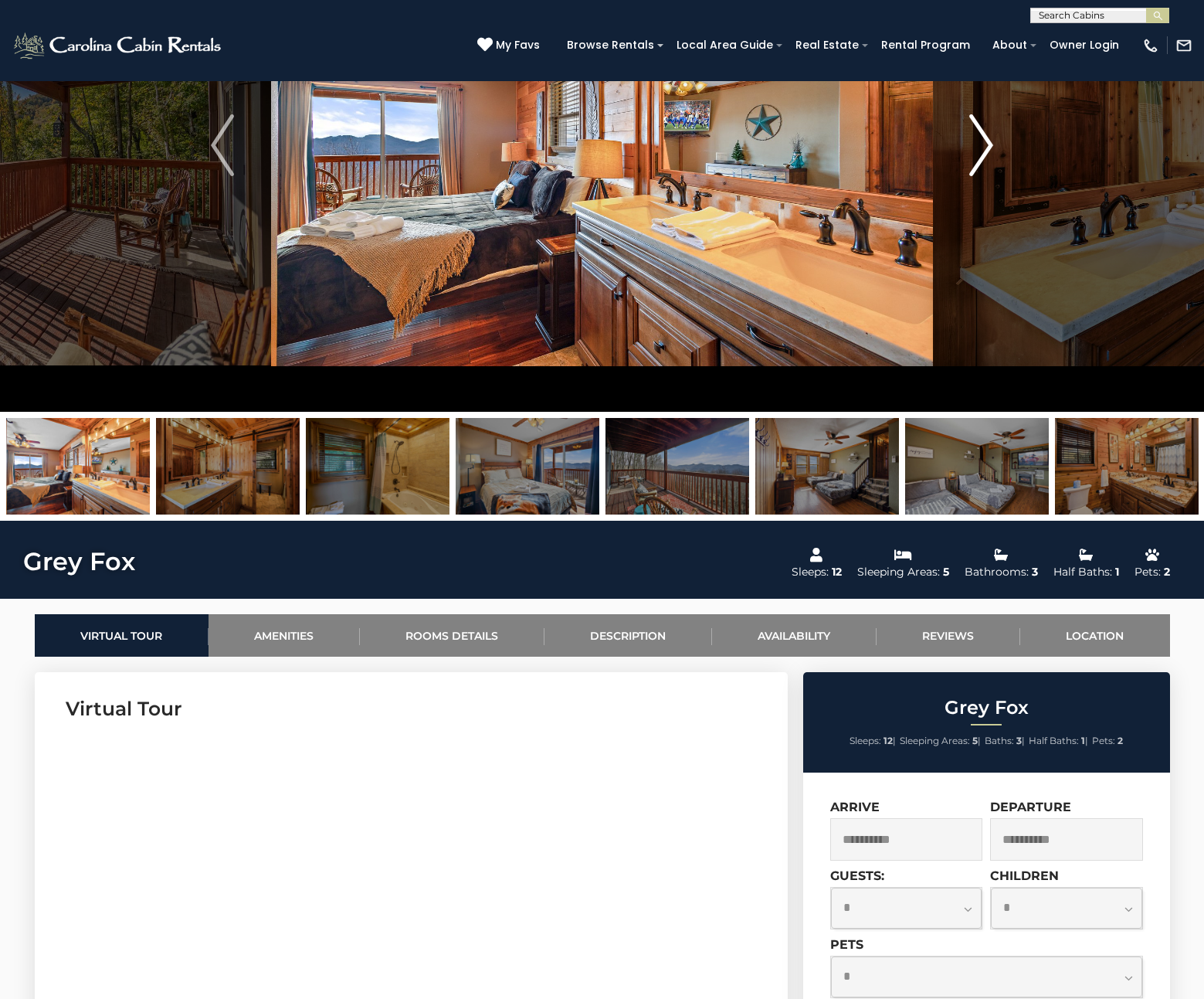
click at [965, 177] on button "Next" at bounding box center [980, 145] width 97 height 533
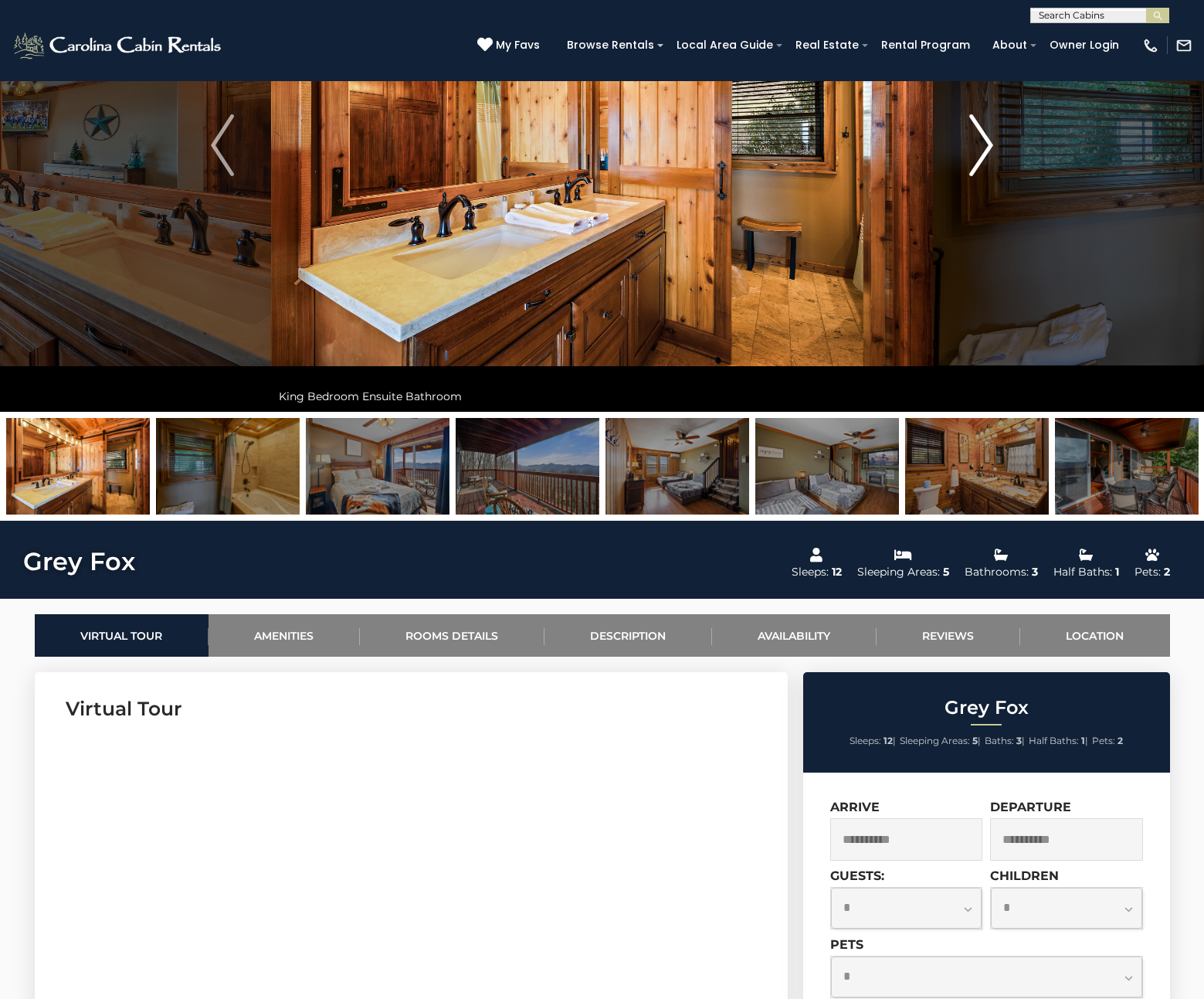
click at [965, 177] on button "Next" at bounding box center [980, 145] width 97 height 533
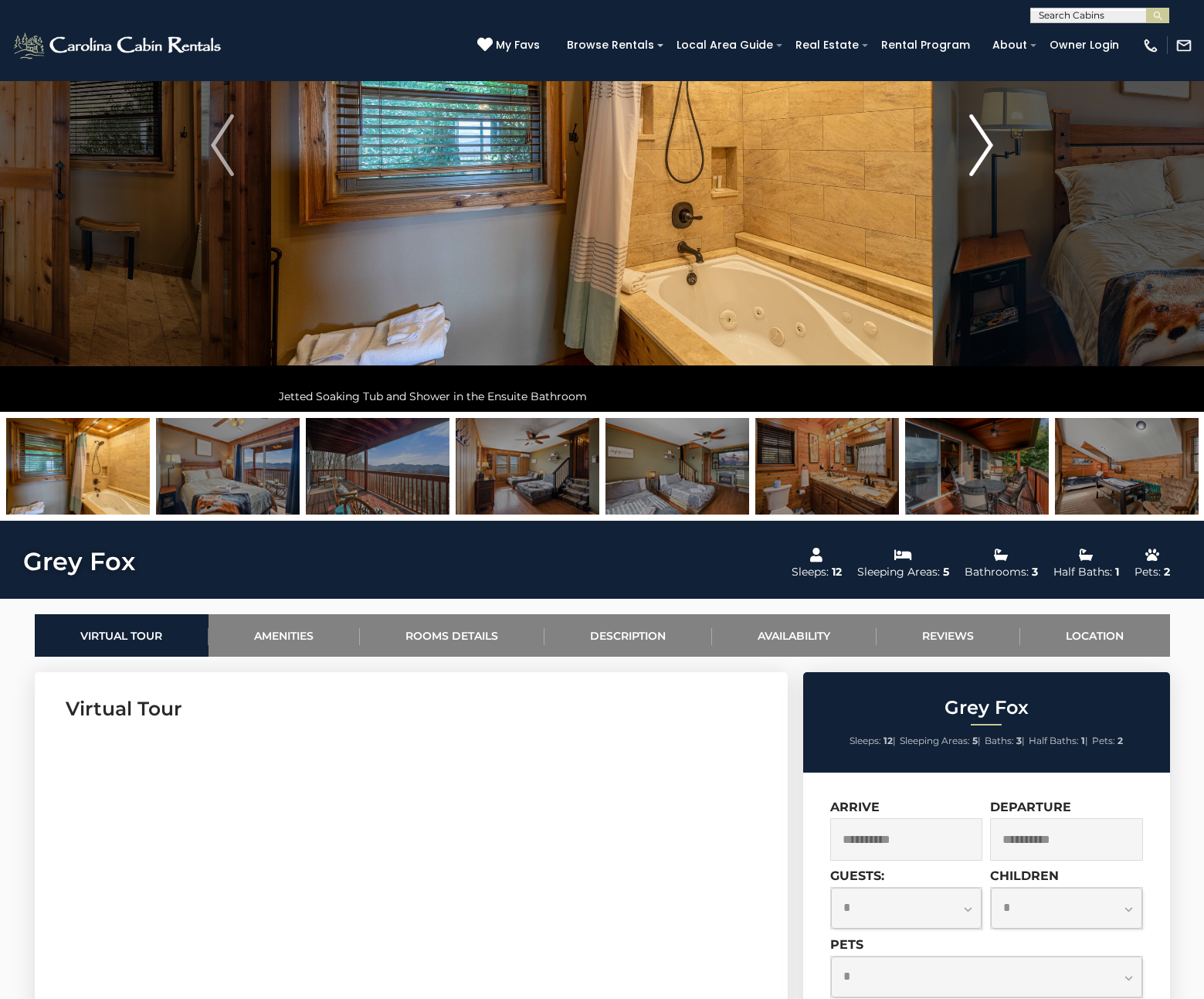
click at [965, 180] on button "Next" at bounding box center [980, 145] width 97 height 533
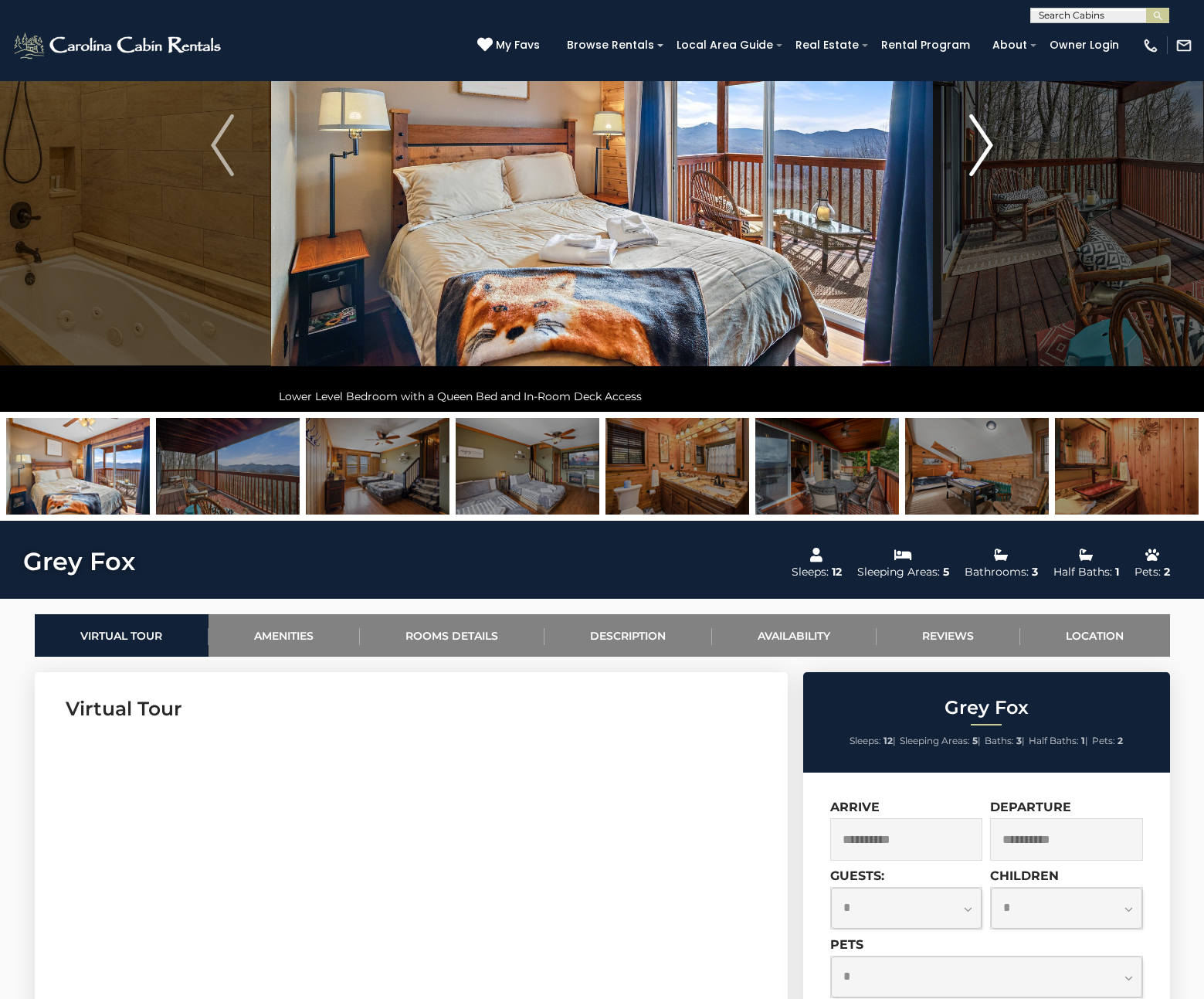
click at [965, 184] on button "Next" at bounding box center [980, 145] width 97 height 533
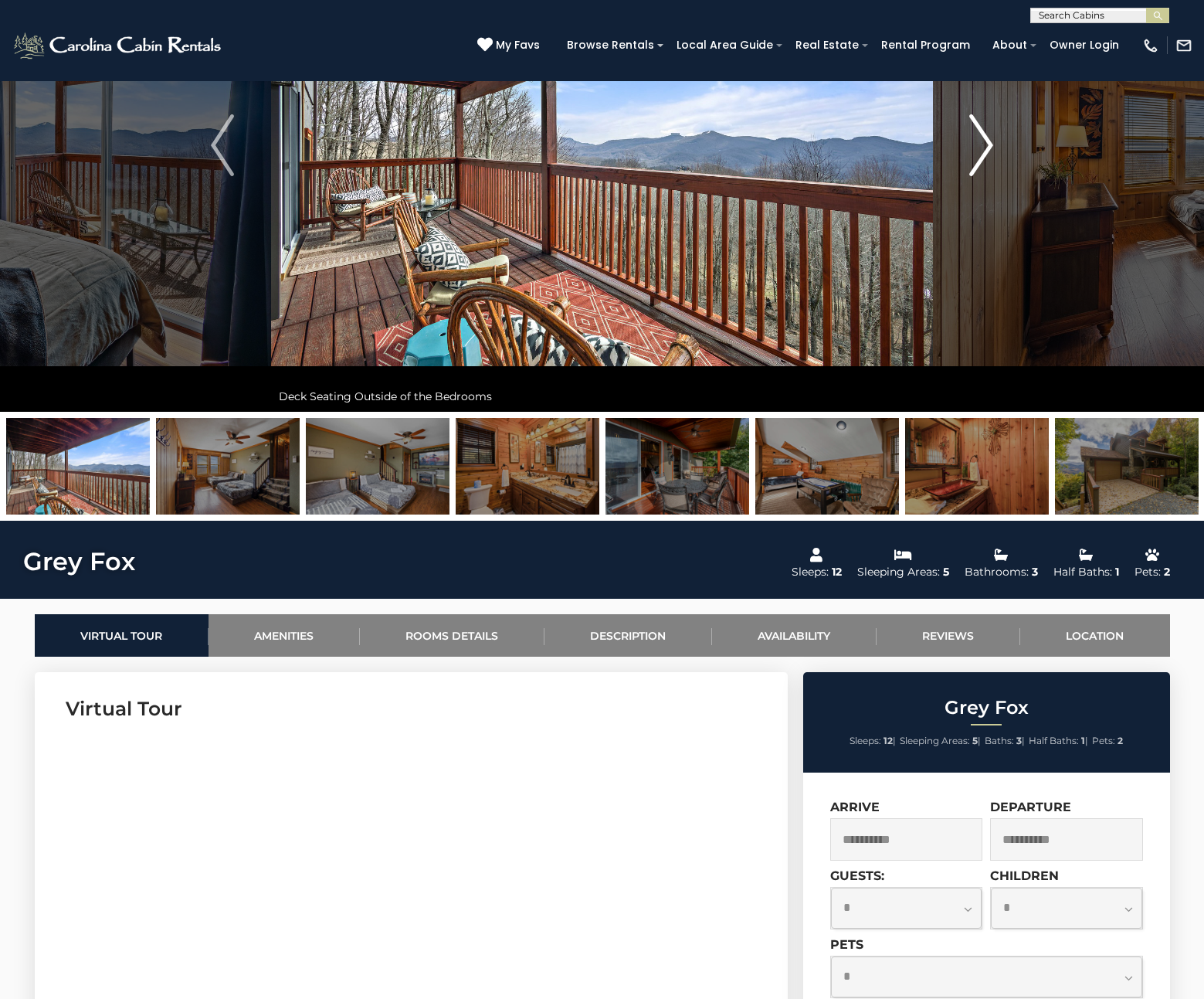
click at [965, 185] on button "Next" at bounding box center [980, 145] width 97 height 533
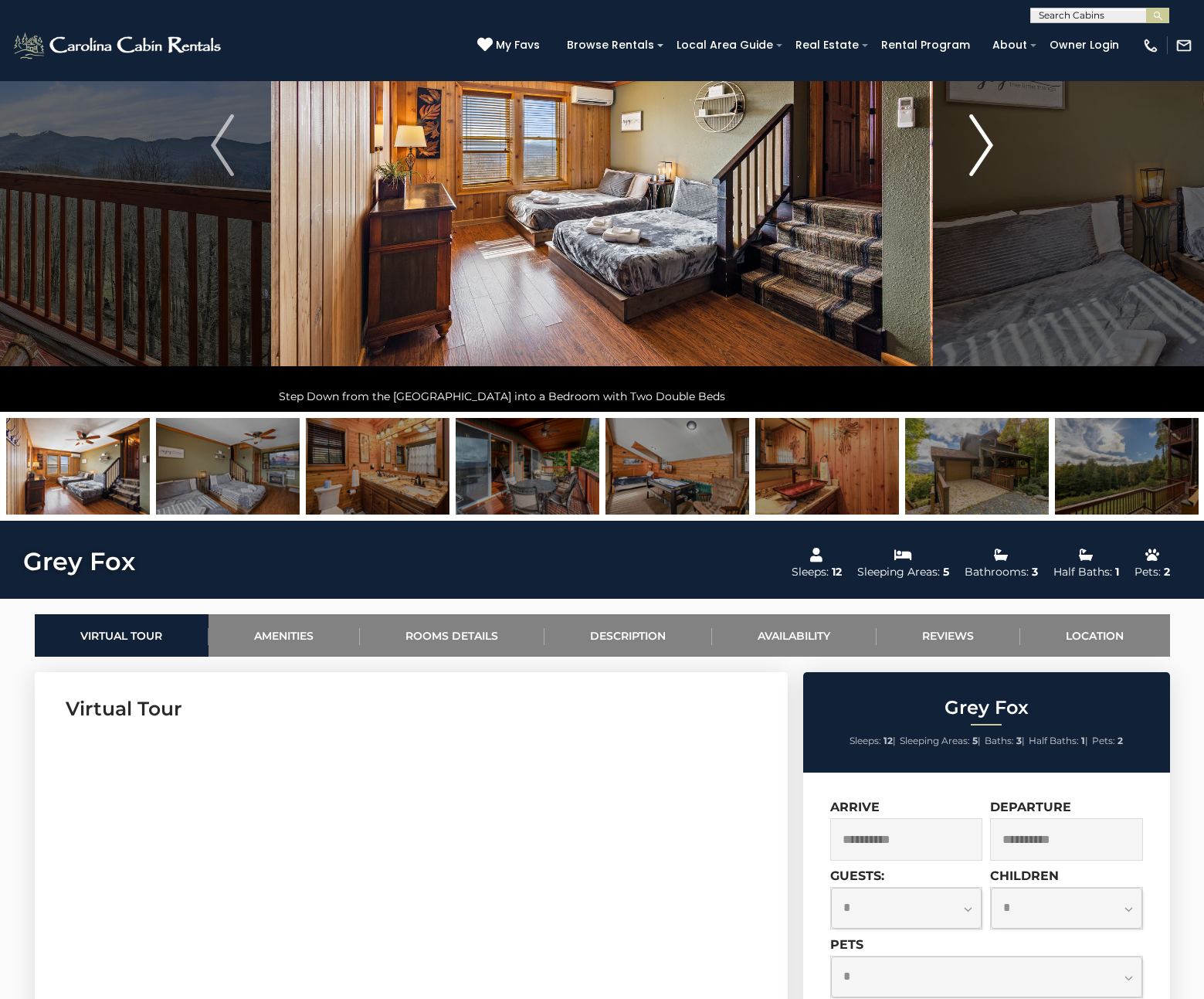
click at [965, 186] on button "Next" at bounding box center [980, 145] width 97 height 533
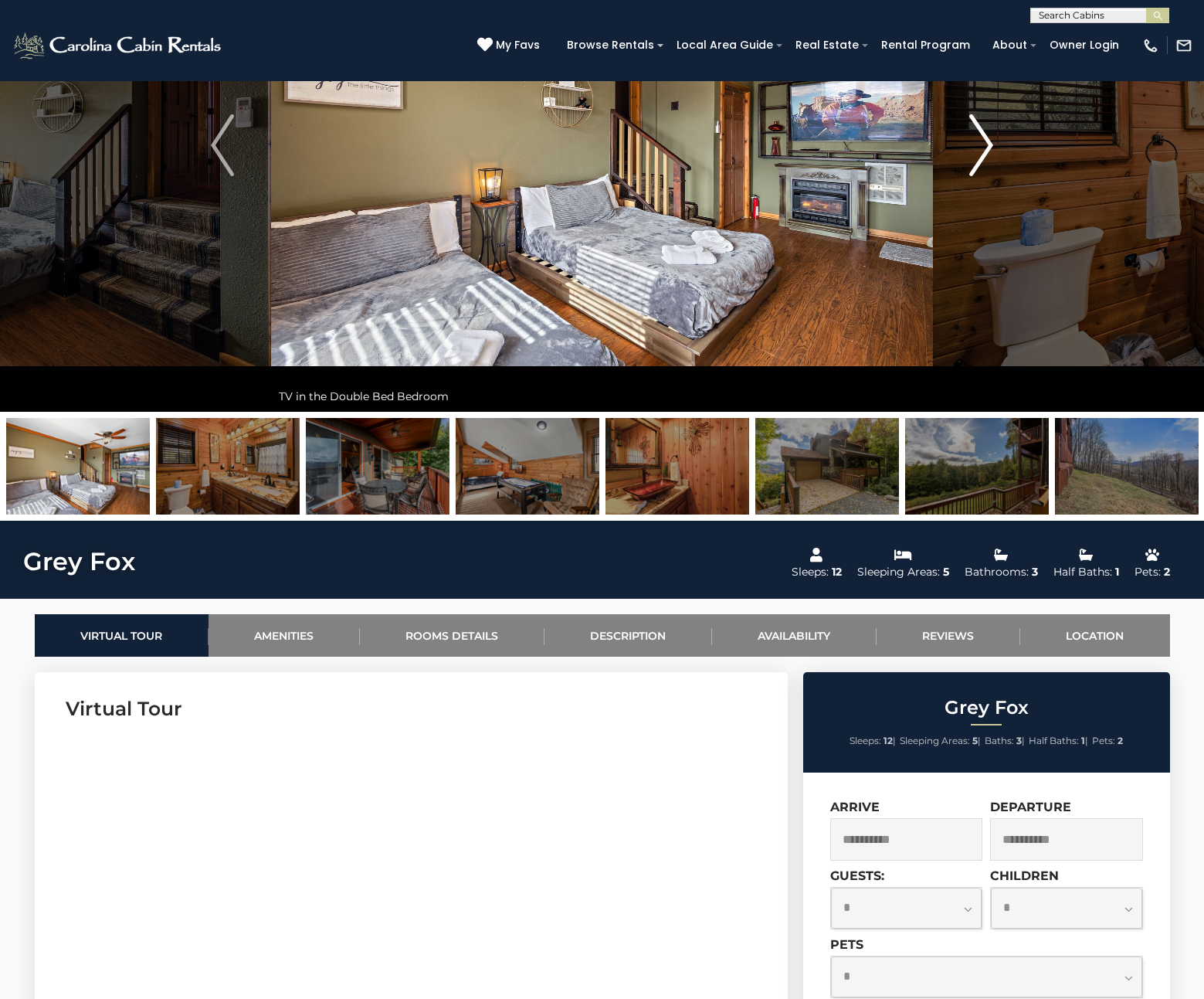
click at [965, 187] on button "Next" at bounding box center [980, 145] width 97 height 533
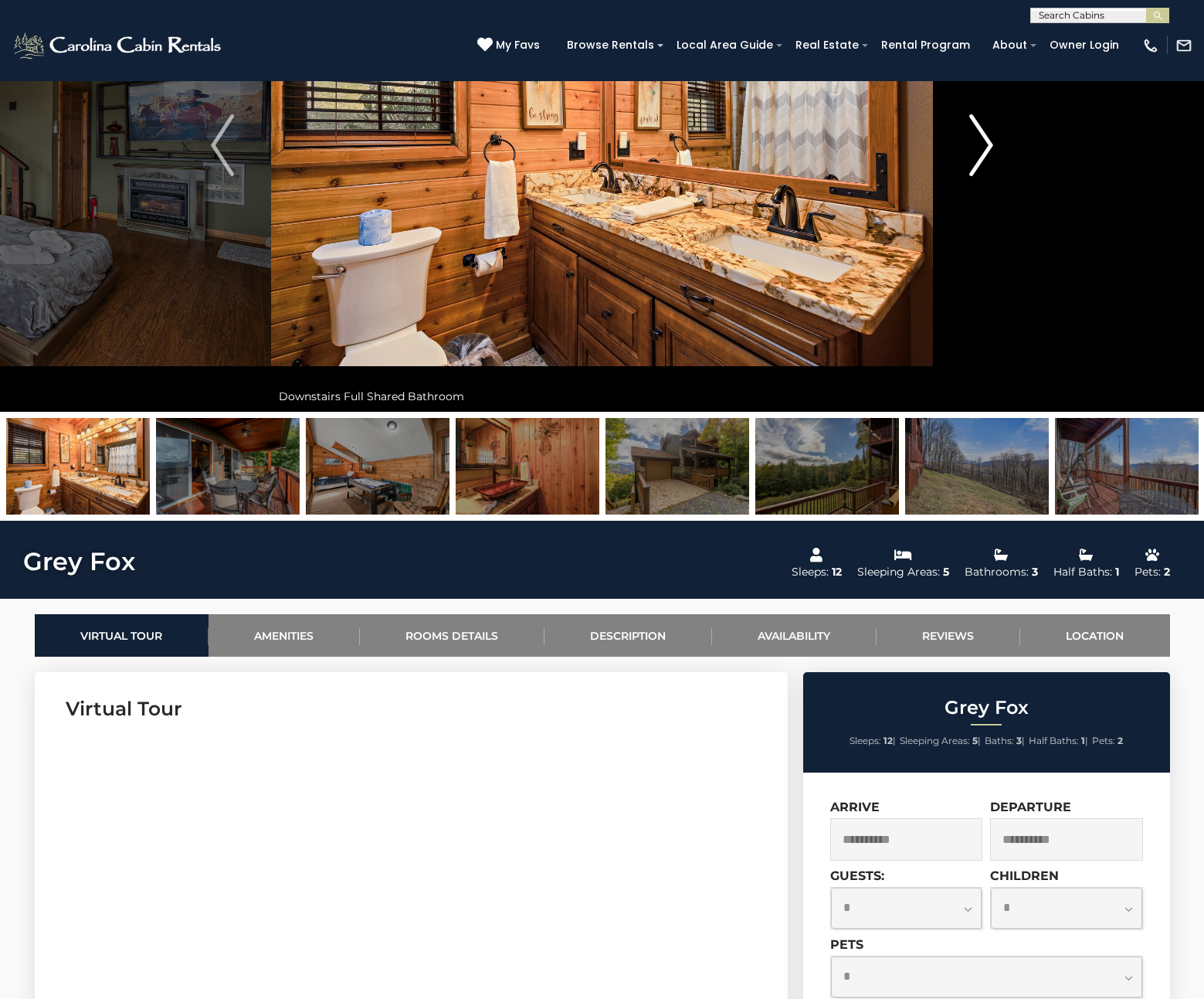
click at [965, 187] on button "Next" at bounding box center [980, 145] width 97 height 533
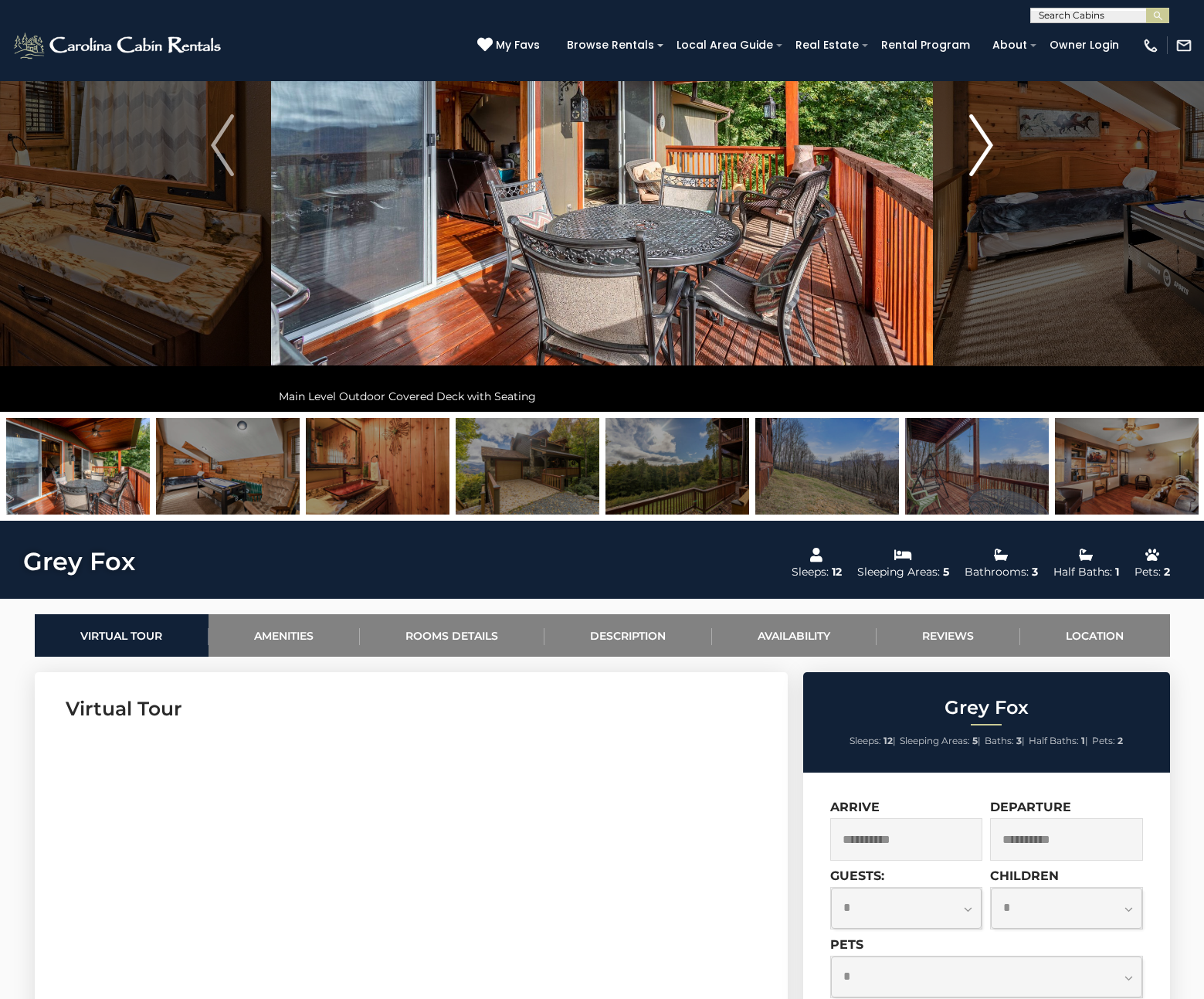
click at [965, 188] on button "Next" at bounding box center [980, 145] width 97 height 533
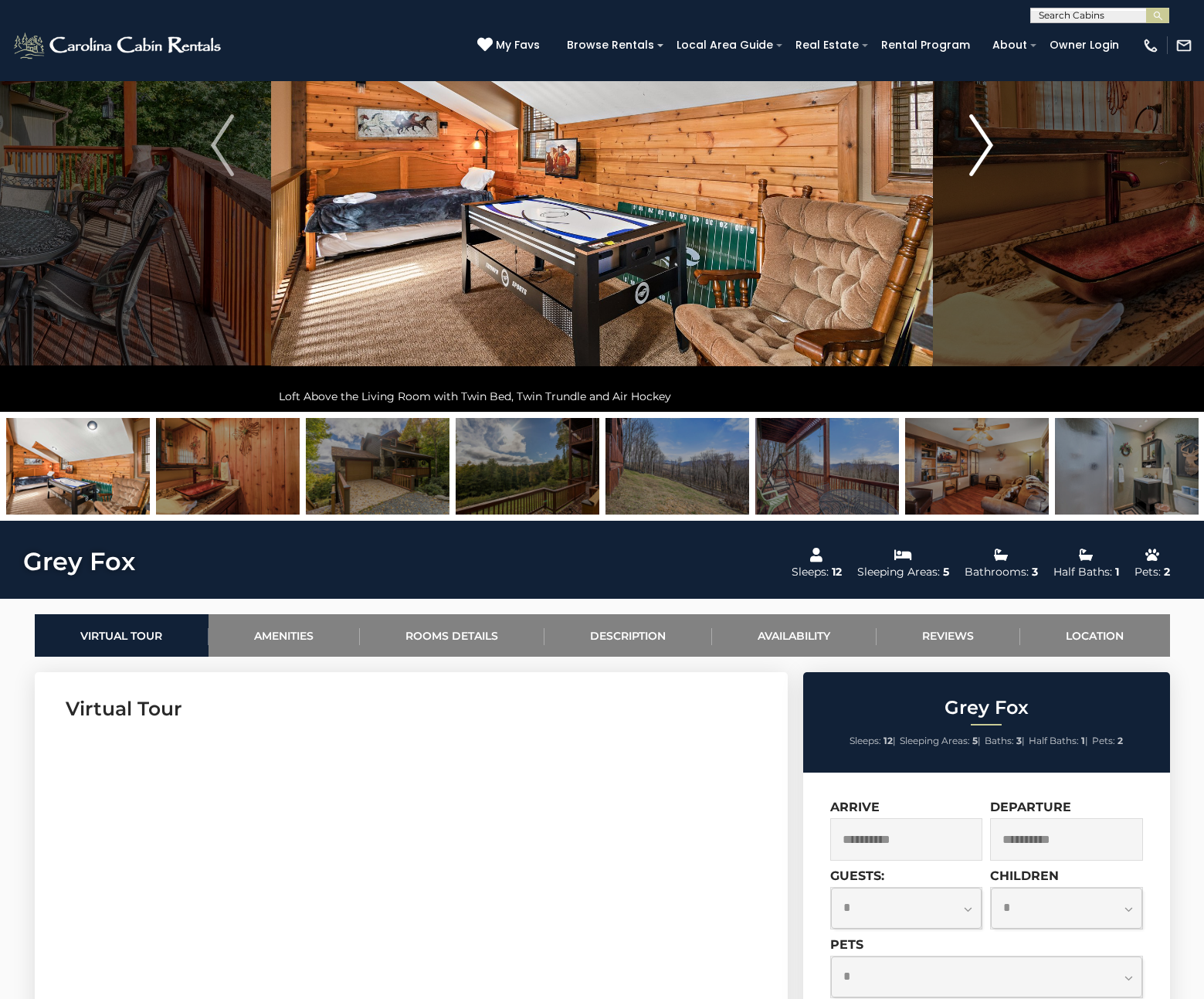
click at [965, 188] on button "Next" at bounding box center [980, 145] width 97 height 533
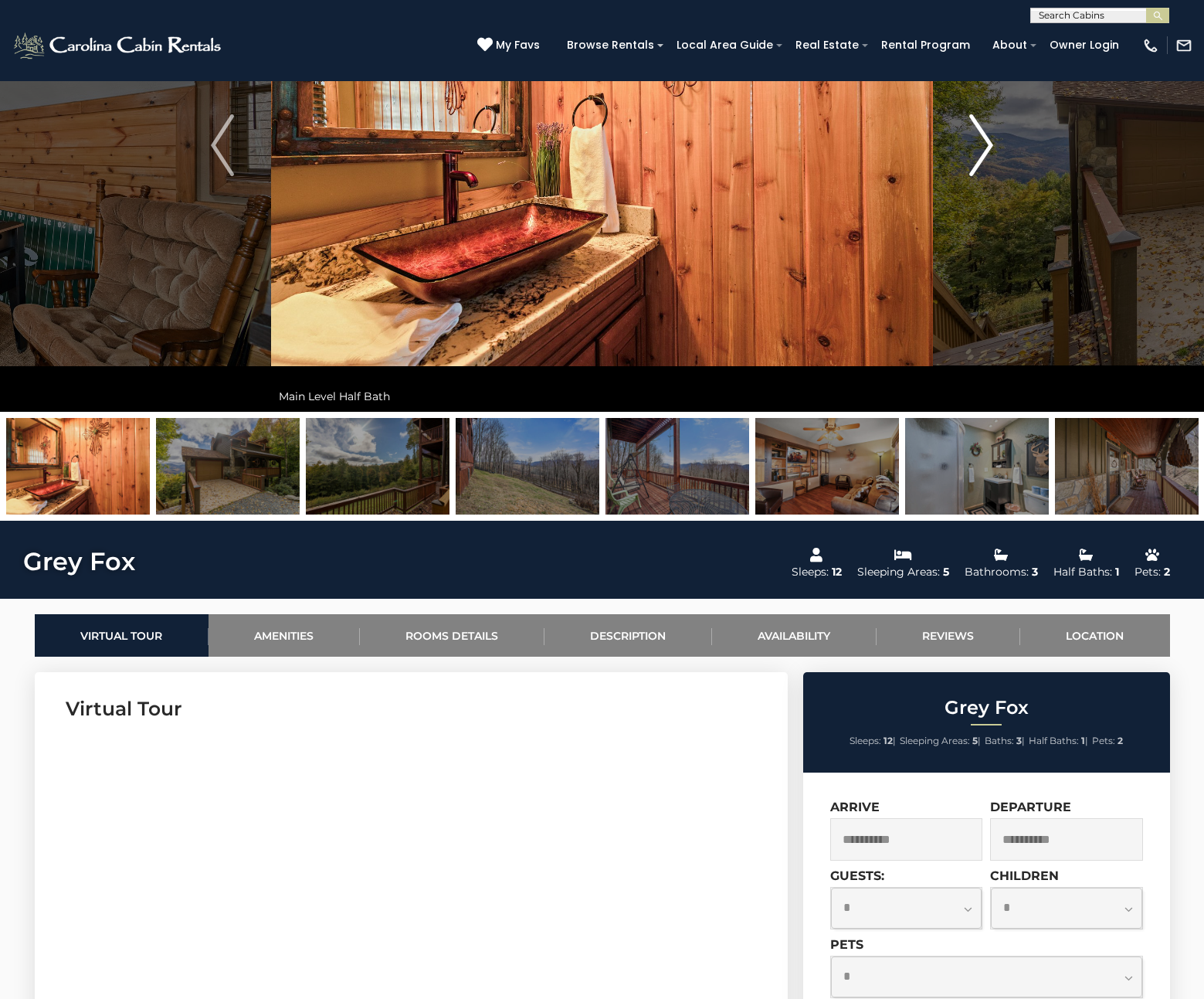
click at [965, 190] on button "Next" at bounding box center [980, 145] width 97 height 533
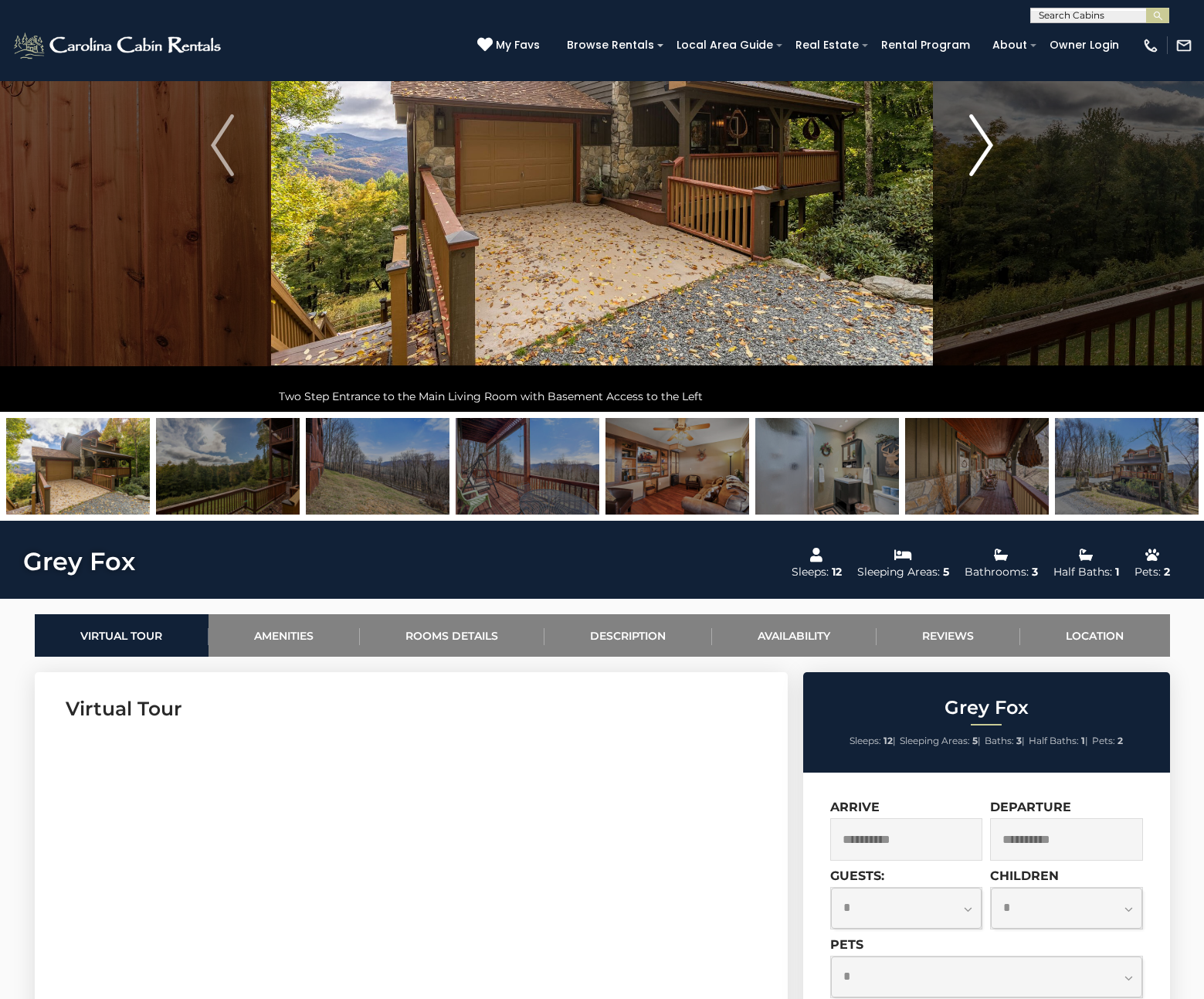
click at [965, 190] on button "Next" at bounding box center [980, 145] width 97 height 533
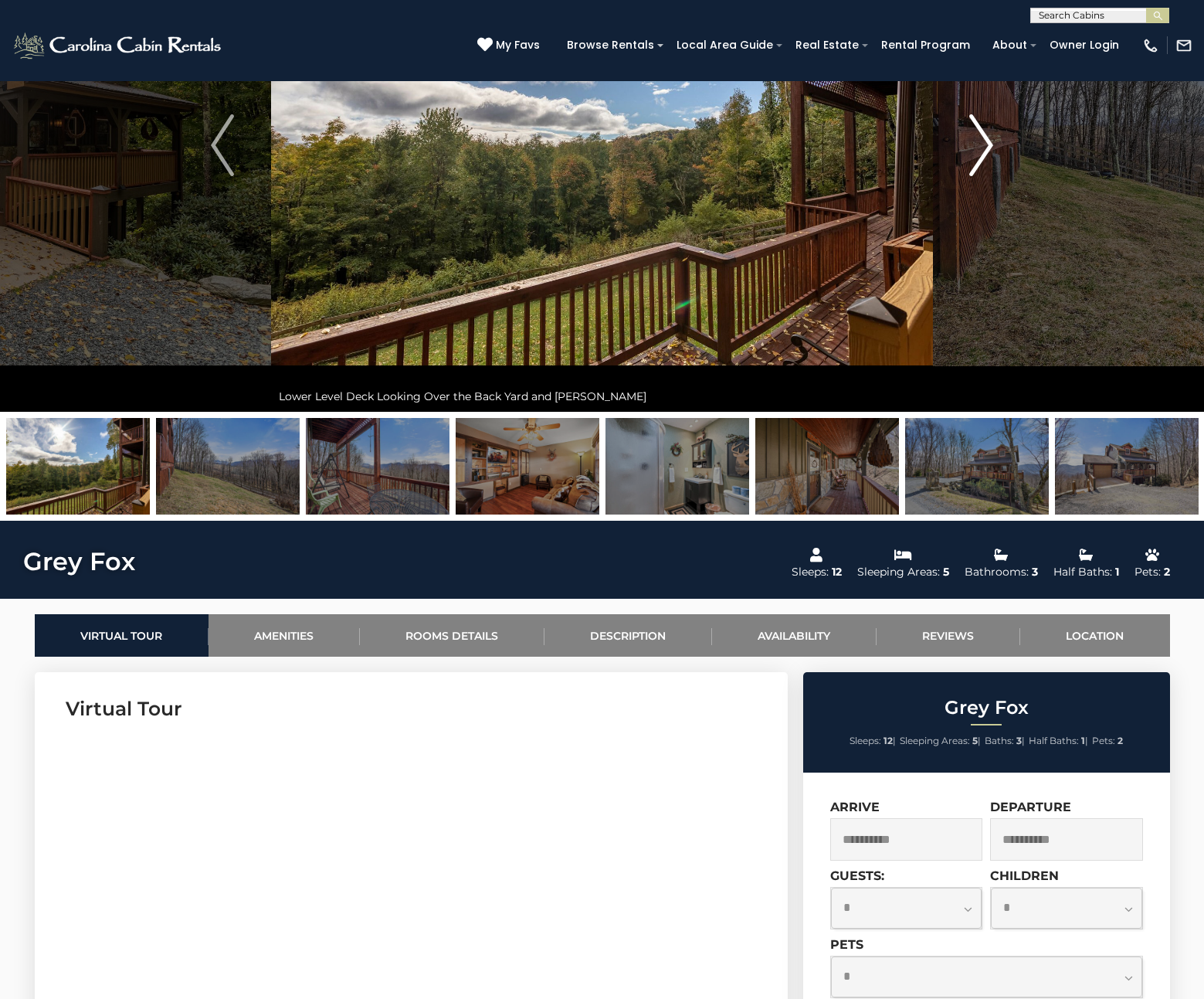
click at [963, 191] on button "Next" at bounding box center [980, 145] width 97 height 533
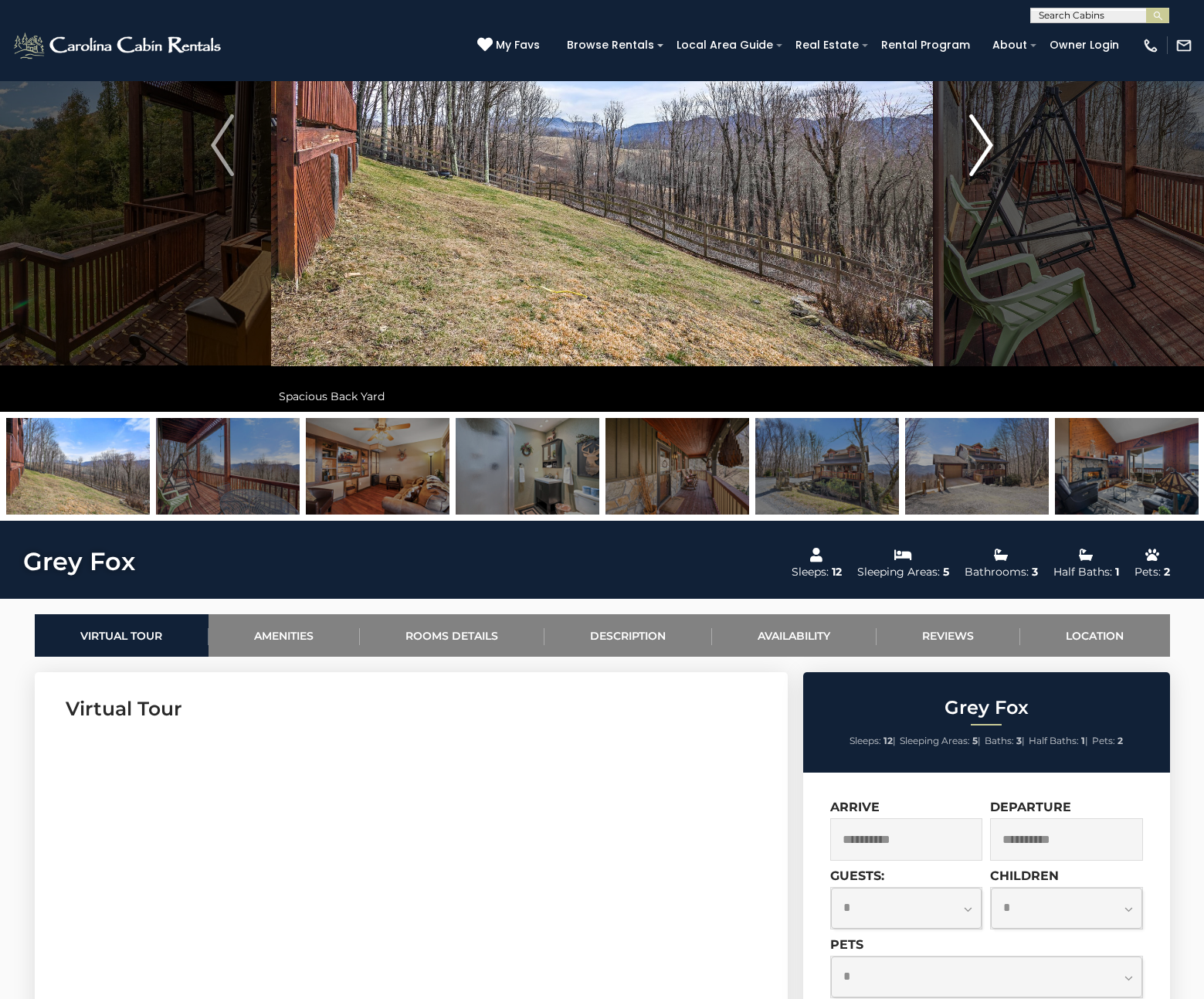
click at [962, 195] on button "Next" at bounding box center [980, 145] width 97 height 533
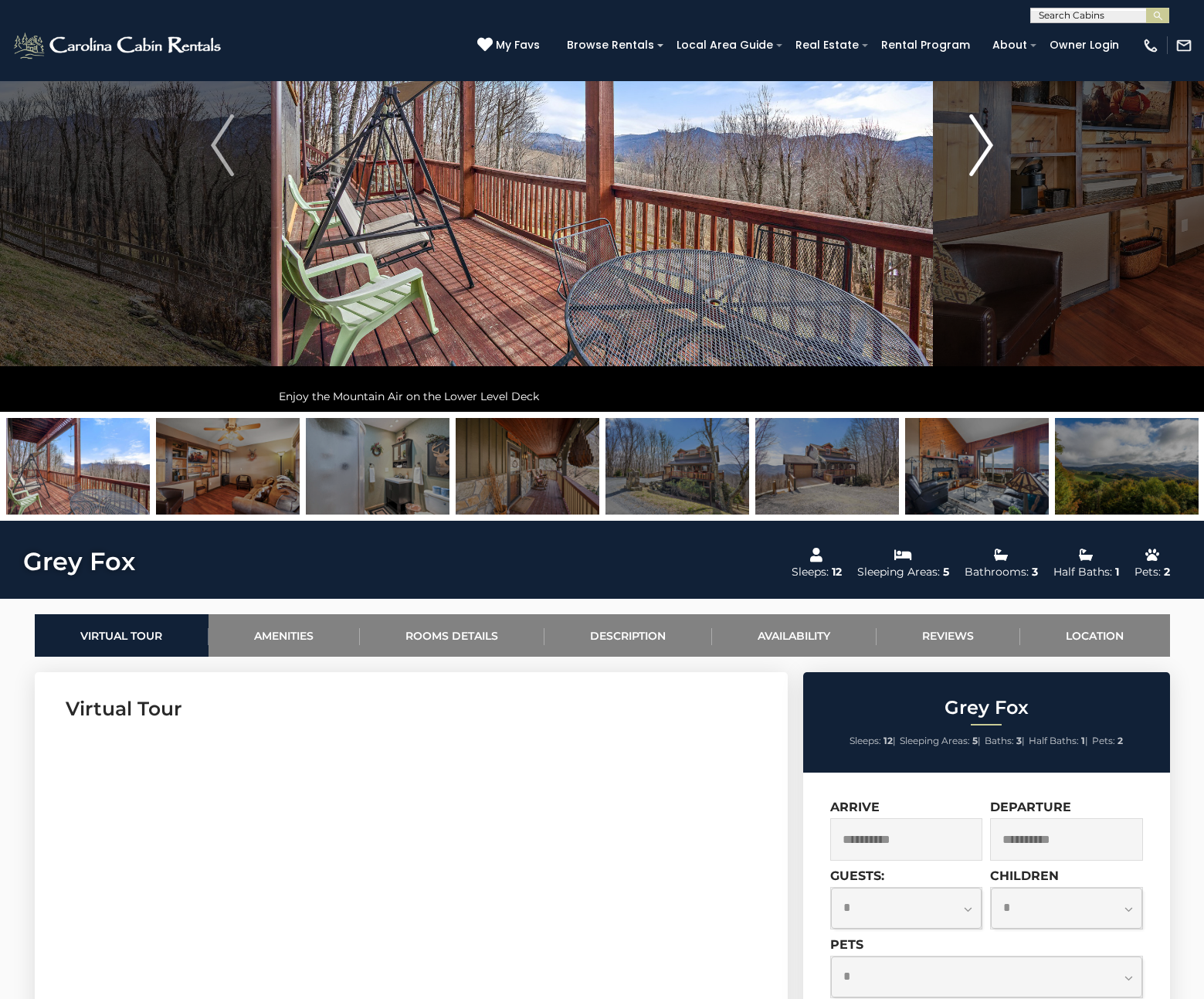
click at [962, 195] on button "Next" at bounding box center [980, 145] width 97 height 533
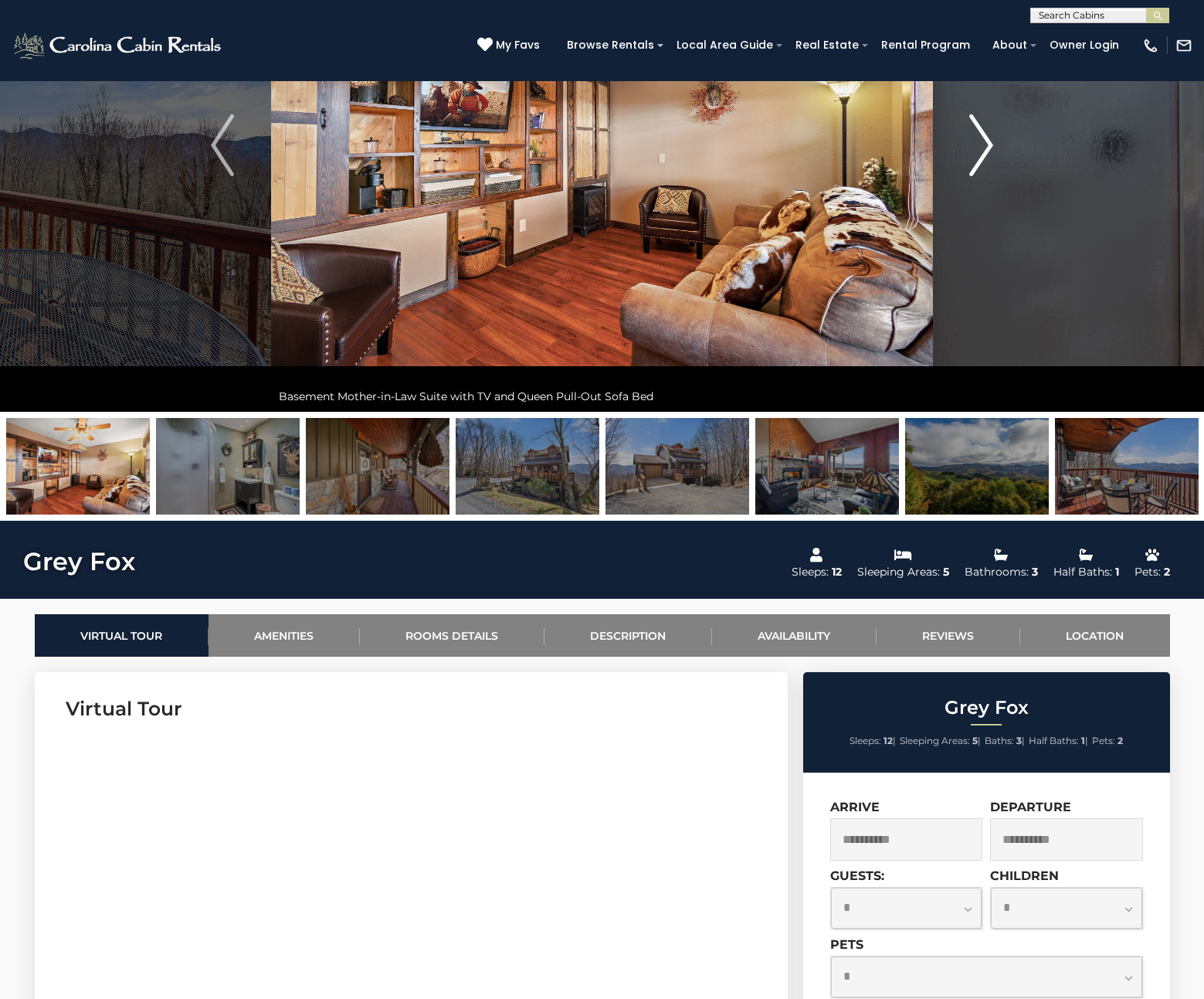
click at [962, 196] on button "Next" at bounding box center [980, 145] width 97 height 533
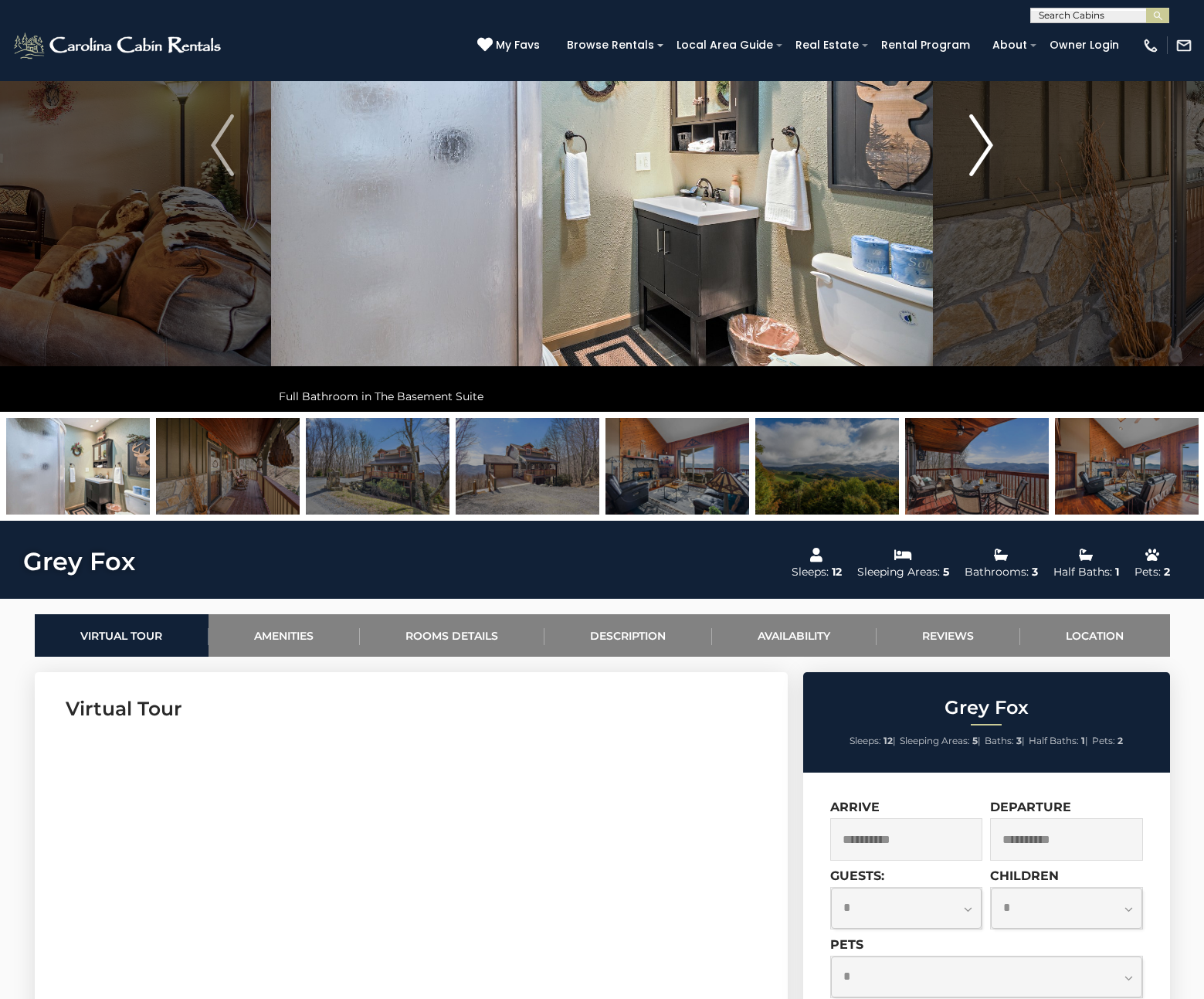
click at [962, 196] on button "Next" at bounding box center [980, 145] width 97 height 533
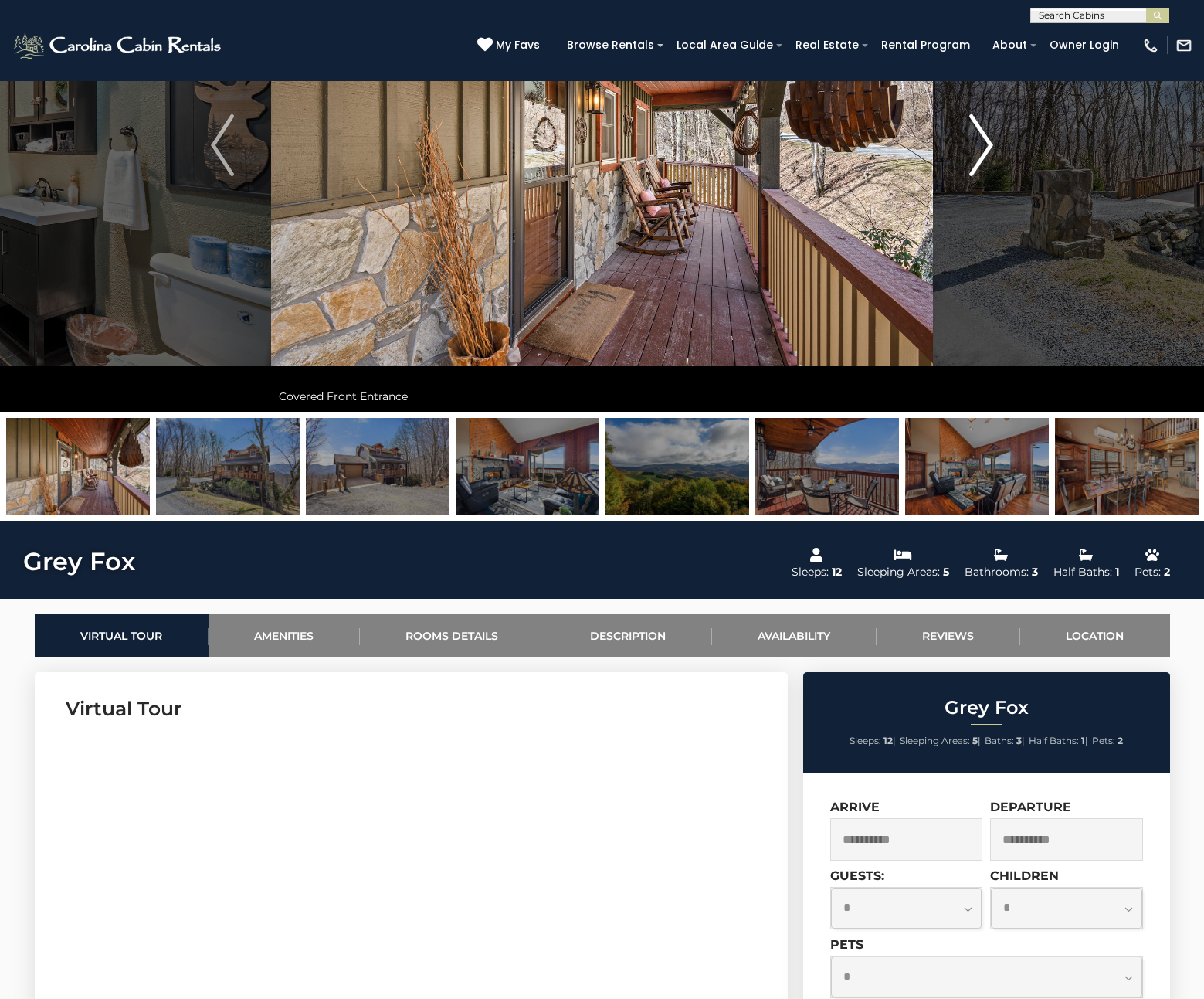
click at [962, 196] on button "Next" at bounding box center [980, 145] width 97 height 533
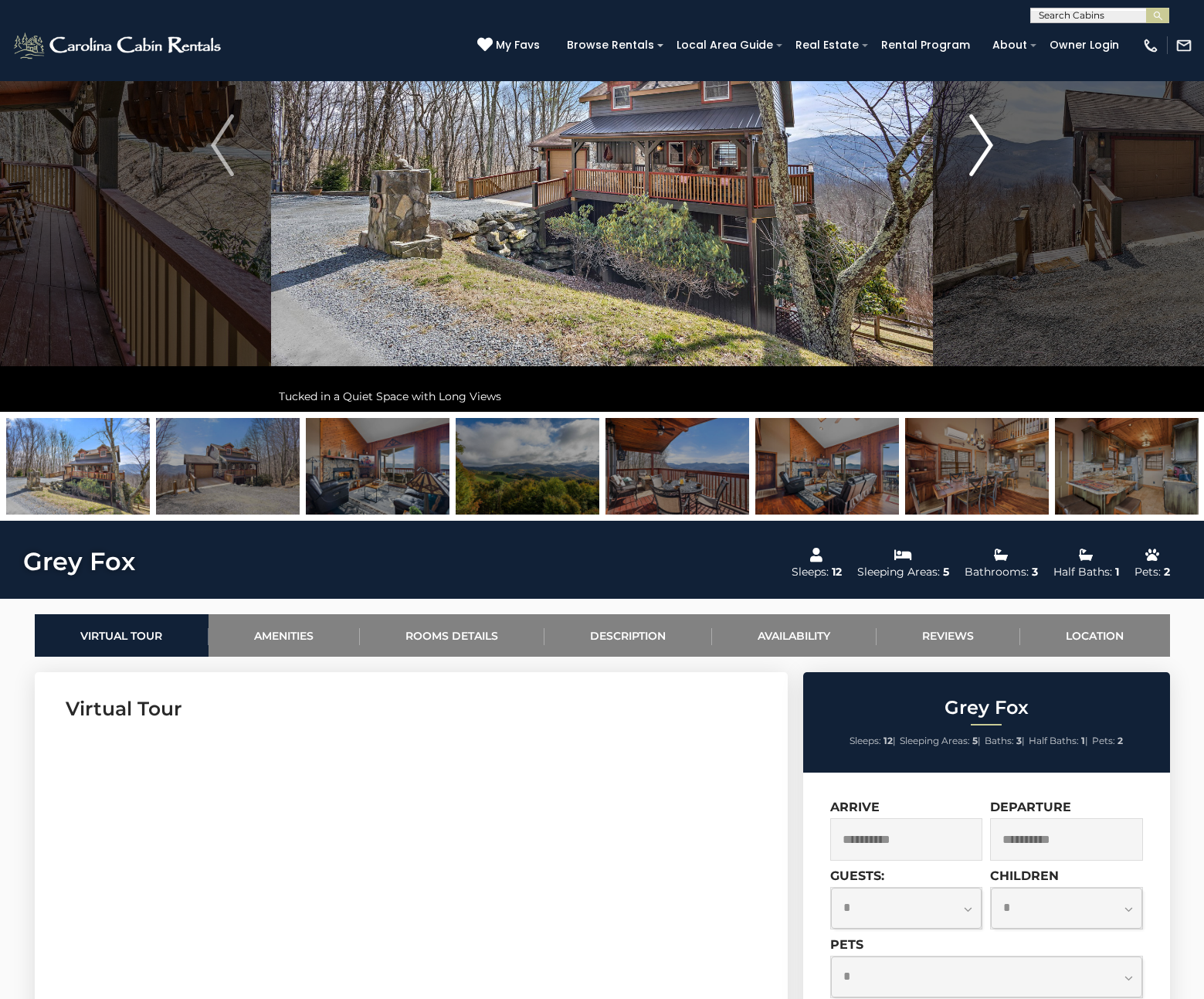
click at [962, 198] on button "Next" at bounding box center [980, 145] width 97 height 533
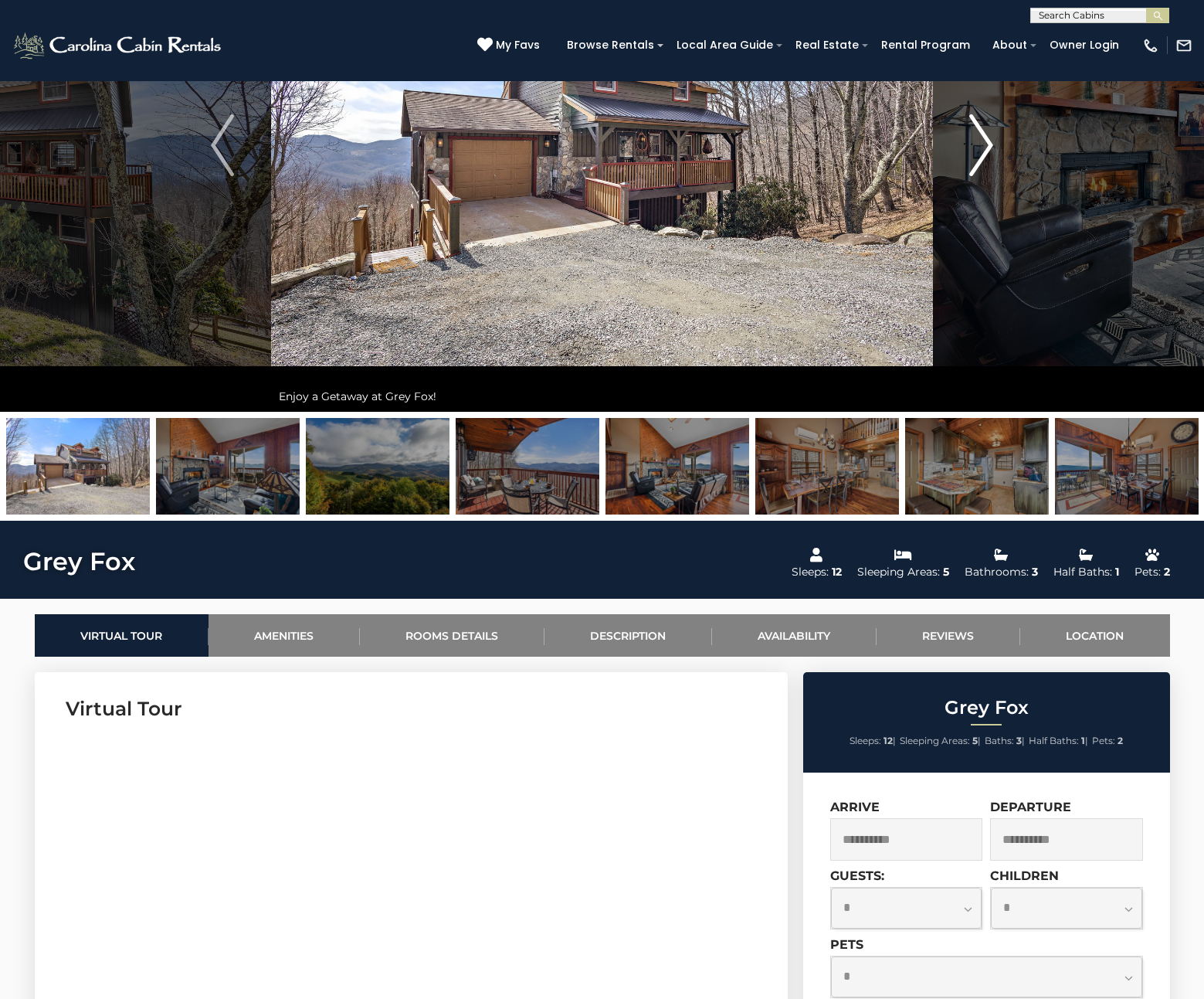
click at [962, 198] on button "Next" at bounding box center [980, 145] width 97 height 533
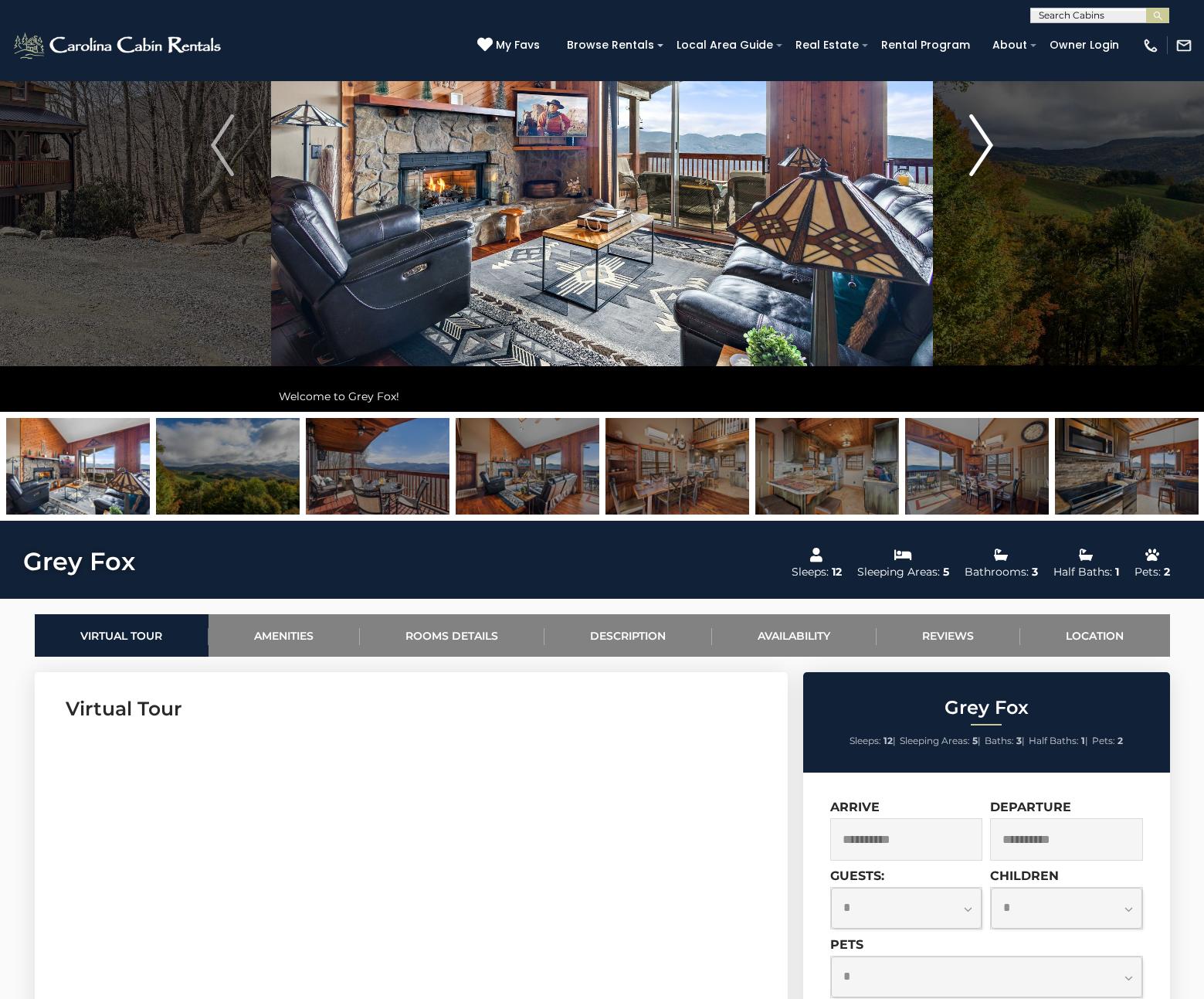
click at [962, 198] on button "Next" at bounding box center [980, 145] width 97 height 533
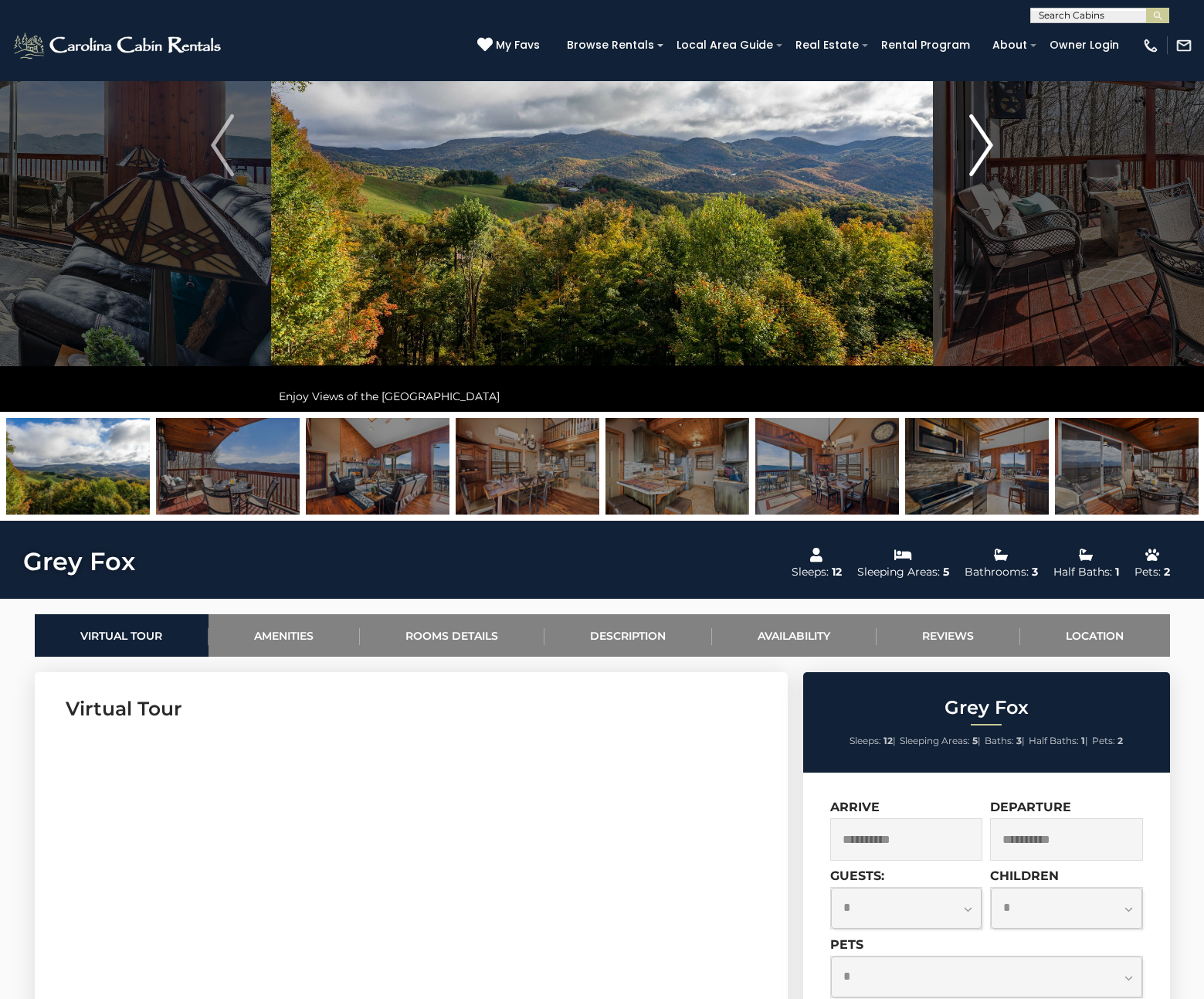
click at [962, 198] on button "Next" at bounding box center [980, 145] width 97 height 533
